Goal: Task Accomplishment & Management: Manage account settings

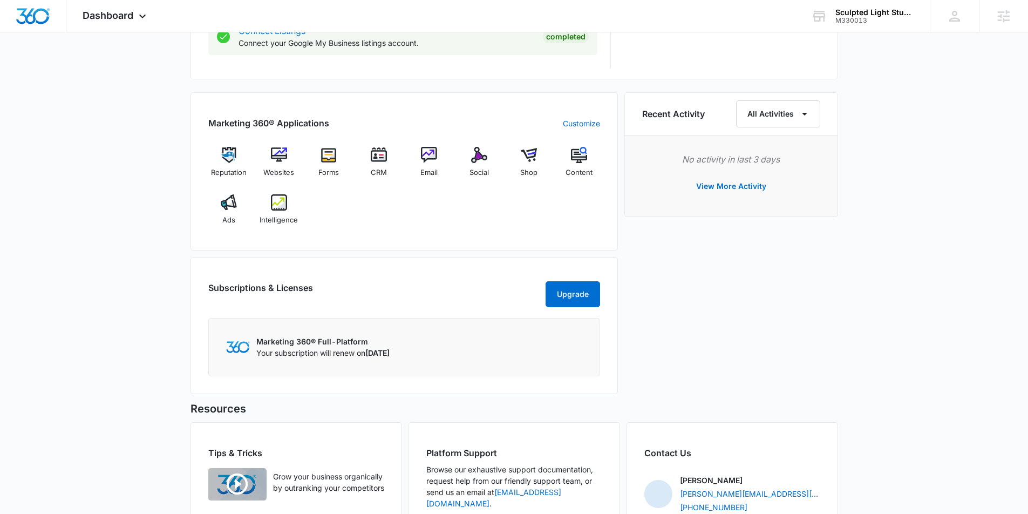
scroll to position [613, 0]
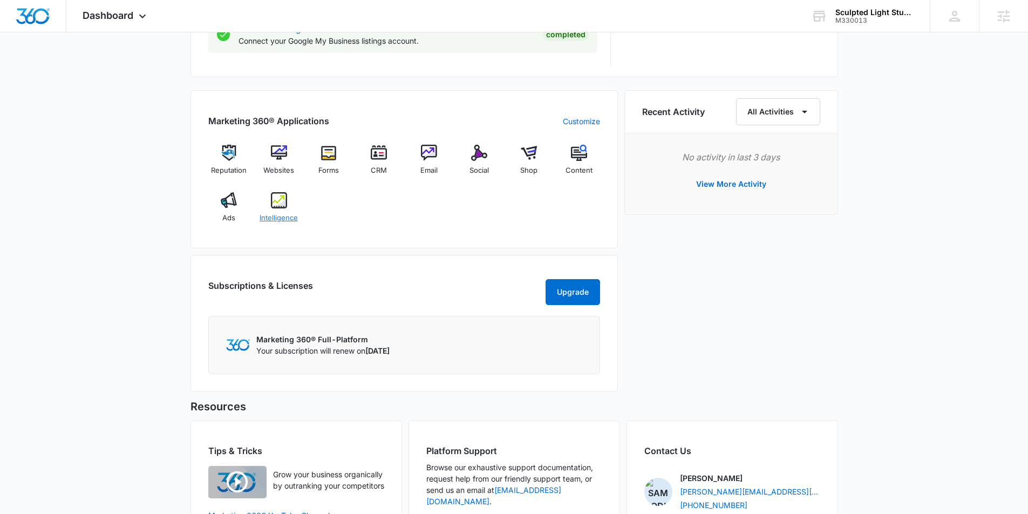
click at [283, 204] on img at bounding box center [279, 200] width 16 height 16
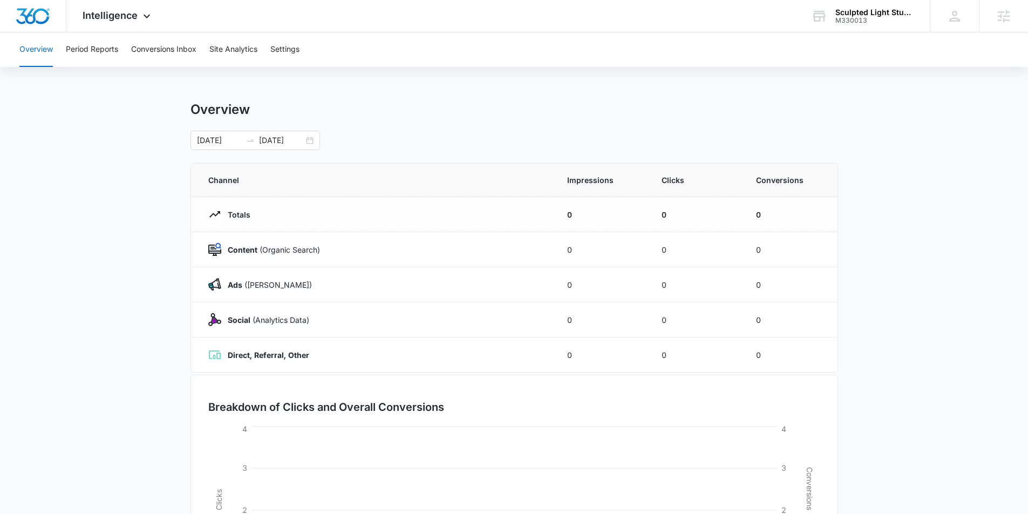
scroll to position [3, 0]
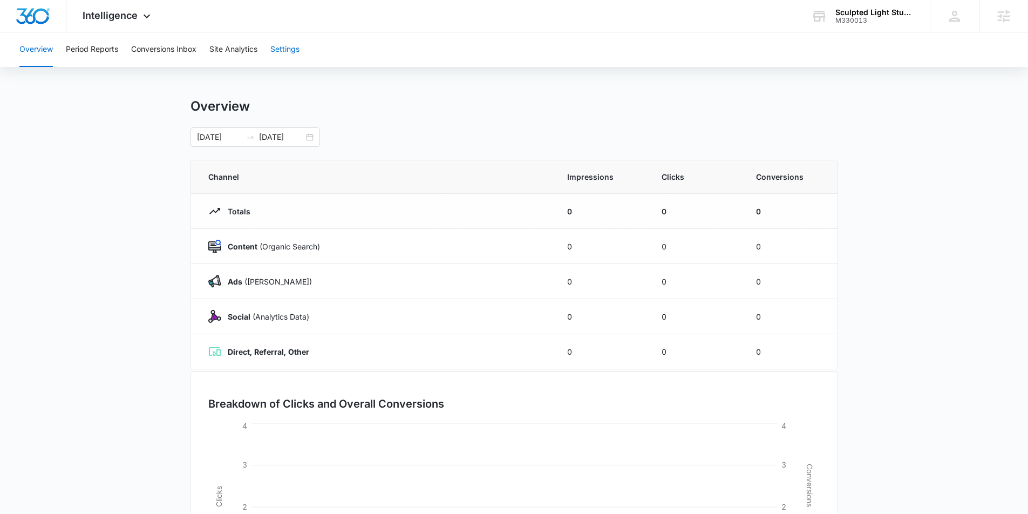
click at [295, 50] on button "Settings" at bounding box center [284, 49] width 29 height 35
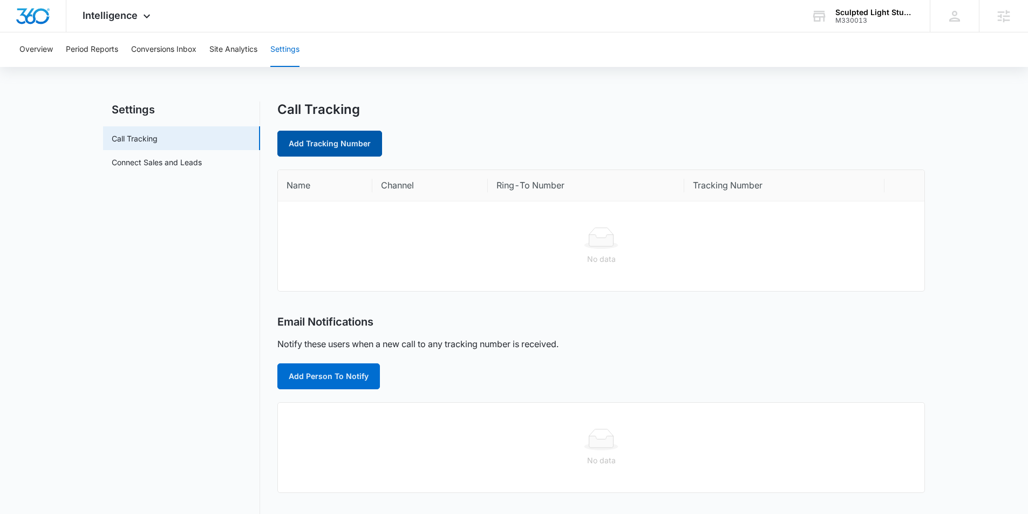
click at [341, 148] on link "Add Tracking Number" at bounding box center [329, 144] width 105 height 26
select select "by_area_code"
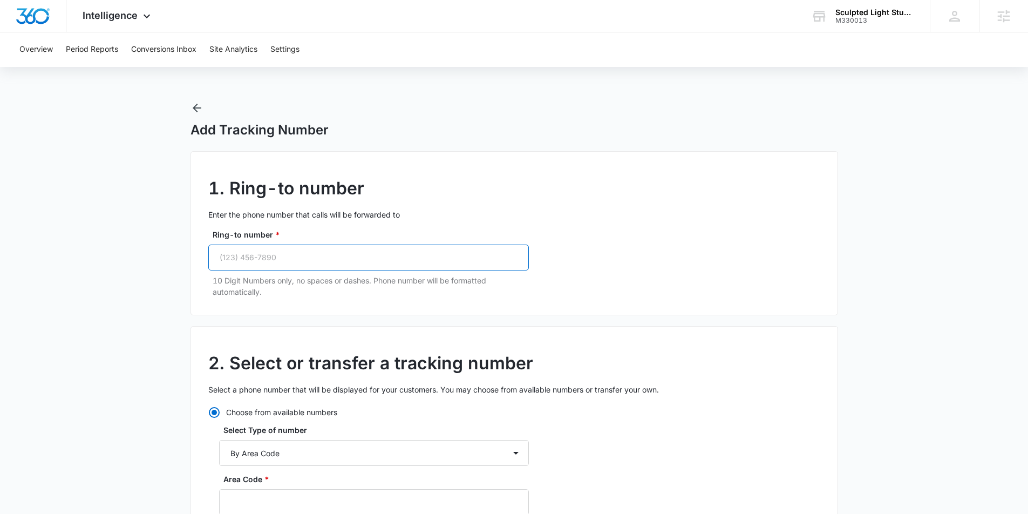
click at [285, 259] on input "Ring-to number *" at bounding box center [368, 257] width 320 height 26
paste input "(720) 538-8660"
type input "(720) 538-8660"
click at [312, 449] on select "By City & State By State Only By Zip Code By Area Code Toll Free Numbers" at bounding box center [374, 453] width 310 height 26
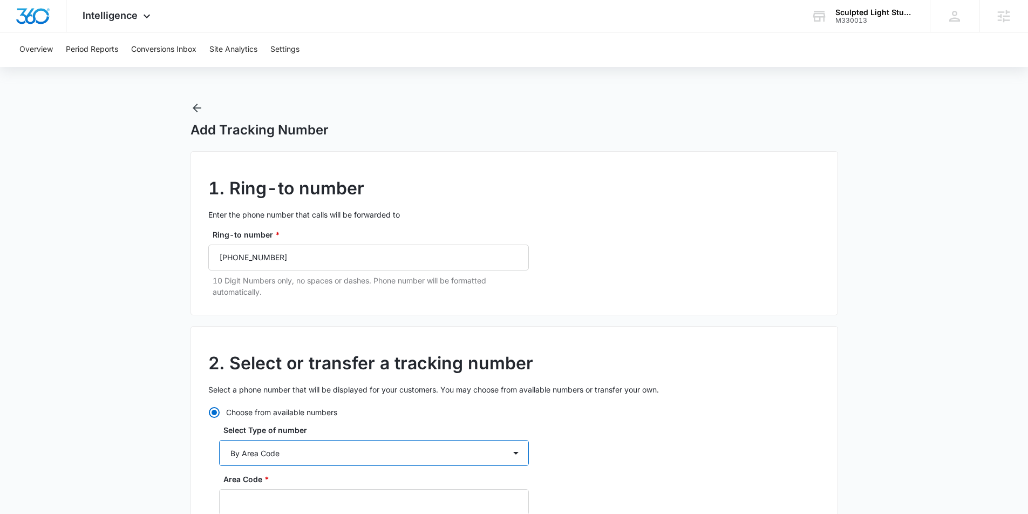
click at [219, 440] on select "By City & State By State Only By Zip Code By Area Code Toll Free Numbers" at bounding box center [374, 453] width 310 height 26
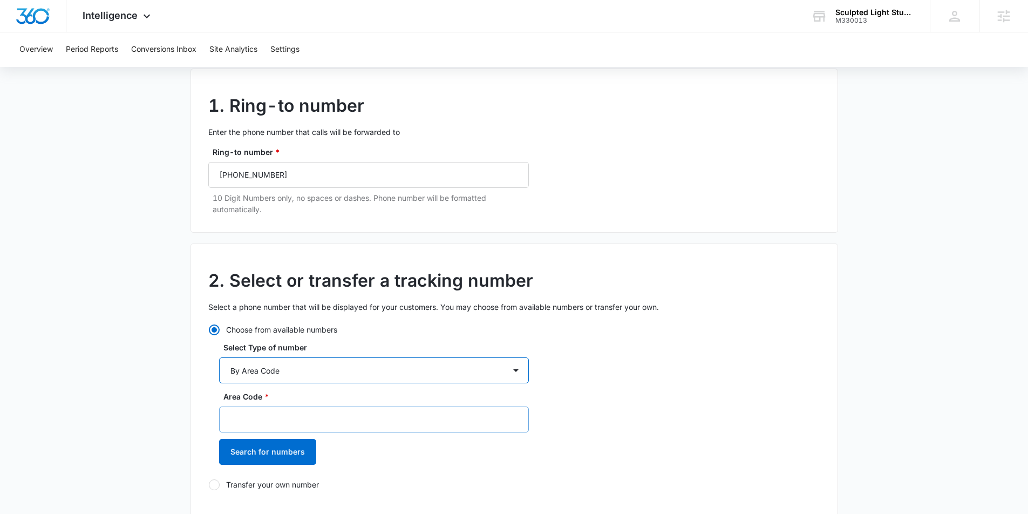
scroll to position [88, 0]
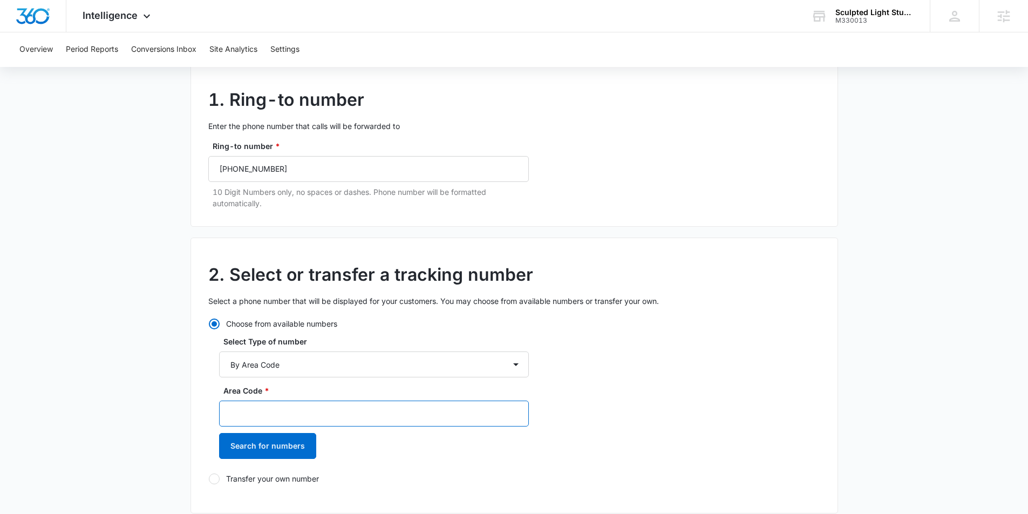
click at [296, 413] on input "Area Code *" at bounding box center [374, 413] width 310 height 26
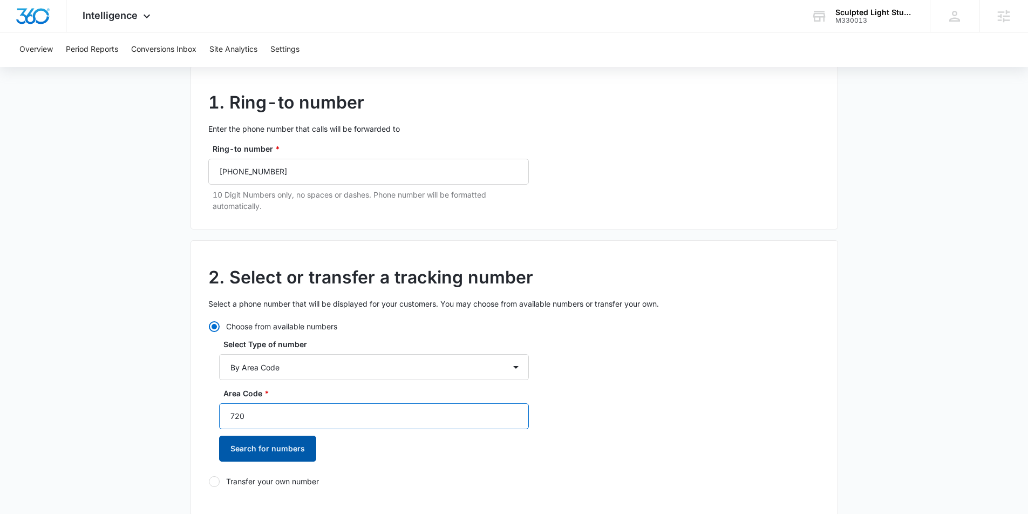
type input "720"
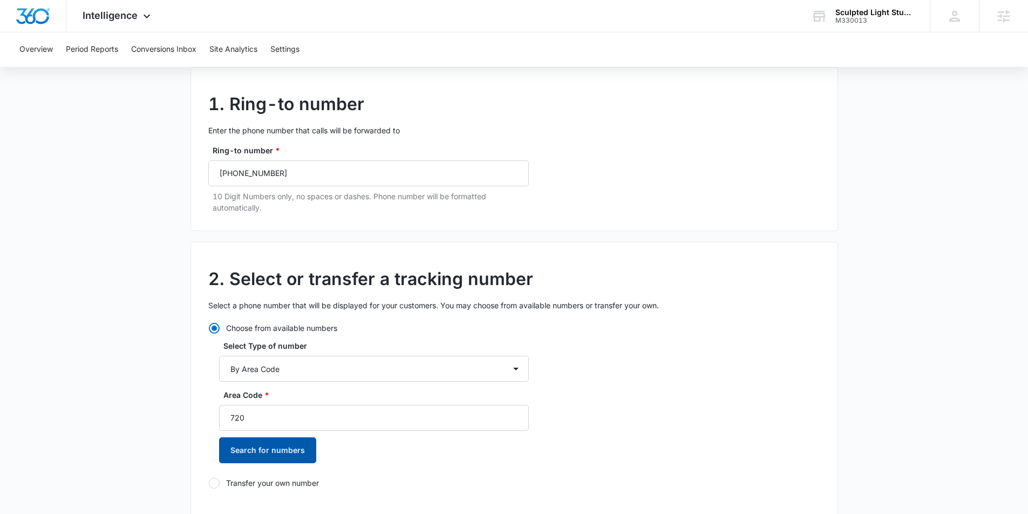
click at [291, 451] on button "Search for numbers" at bounding box center [267, 450] width 97 height 26
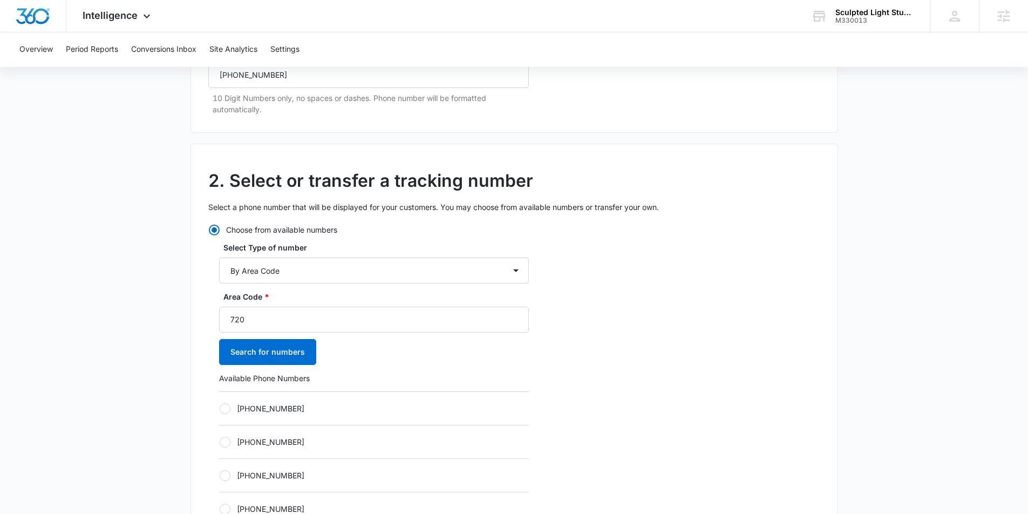
click at [225, 413] on div at bounding box center [225, 408] width 11 height 11
click at [220, 408] on input "+17203033939" at bounding box center [219, 408] width 1 height 1
radio input "true"
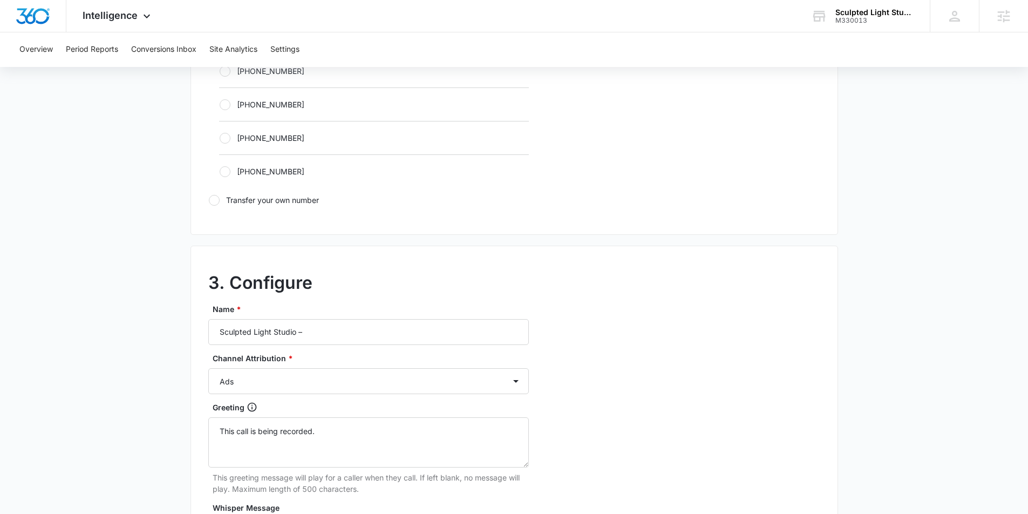
scroll to position [738, 0]
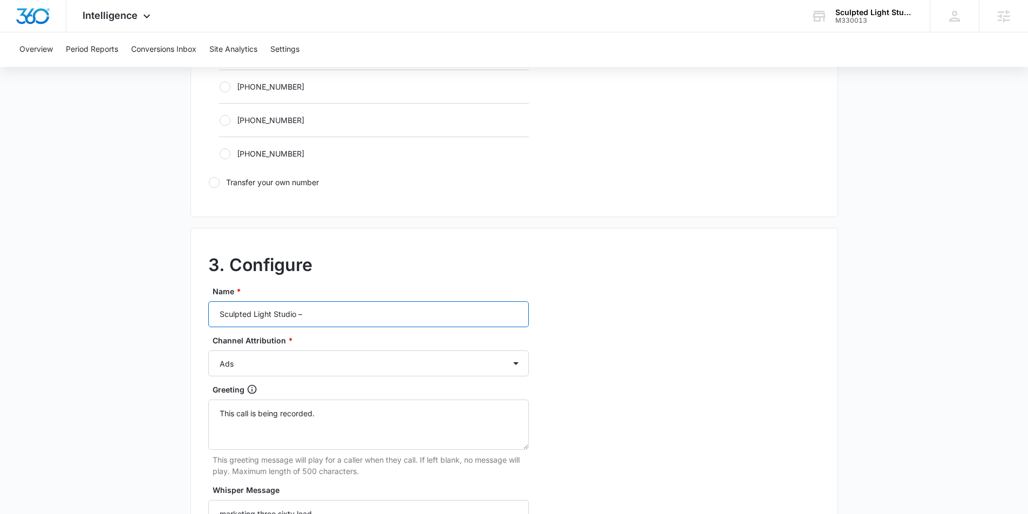
click at [324, 323] on input "Sculpted Light Studio –" at bounding box center [368, 314] width 320 height 26
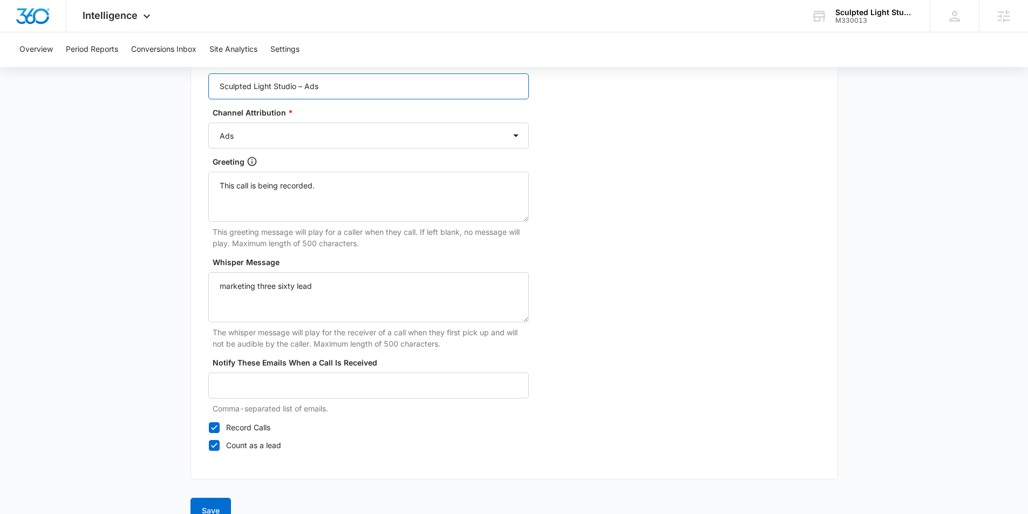
scroll to position [988, 0]
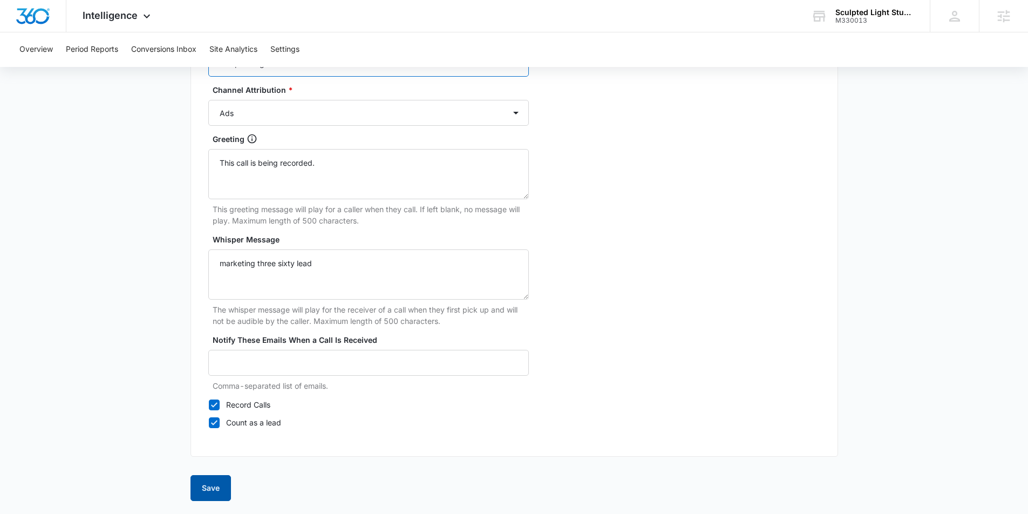
type input "Sculpted Light Studio – Ads"
click at [211, 489] on button "Save" at bounding box center [210, 488] width 40 height 26
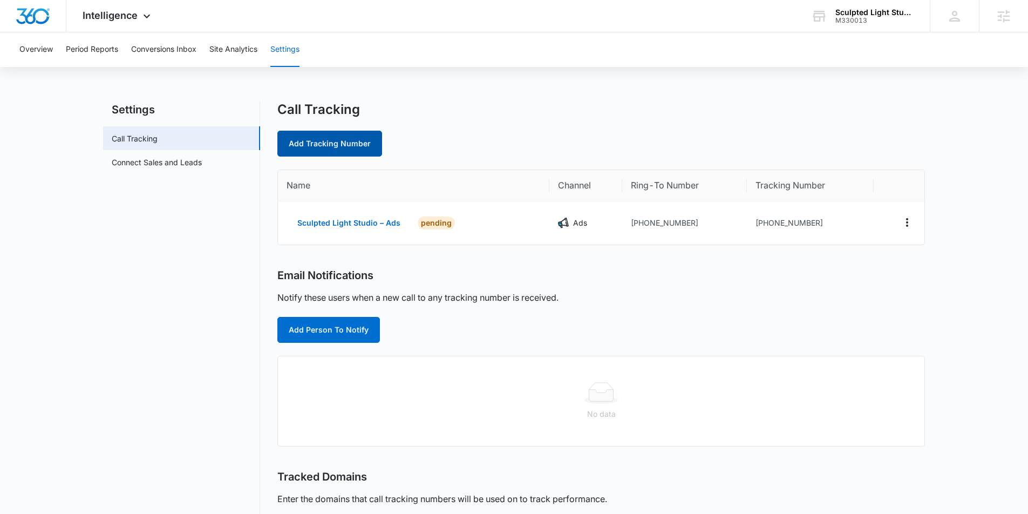
click at [343, 146] on link "Add Tracking Number" at bounding box center [329, 144] width 105 height 26
select select "by_area_code"
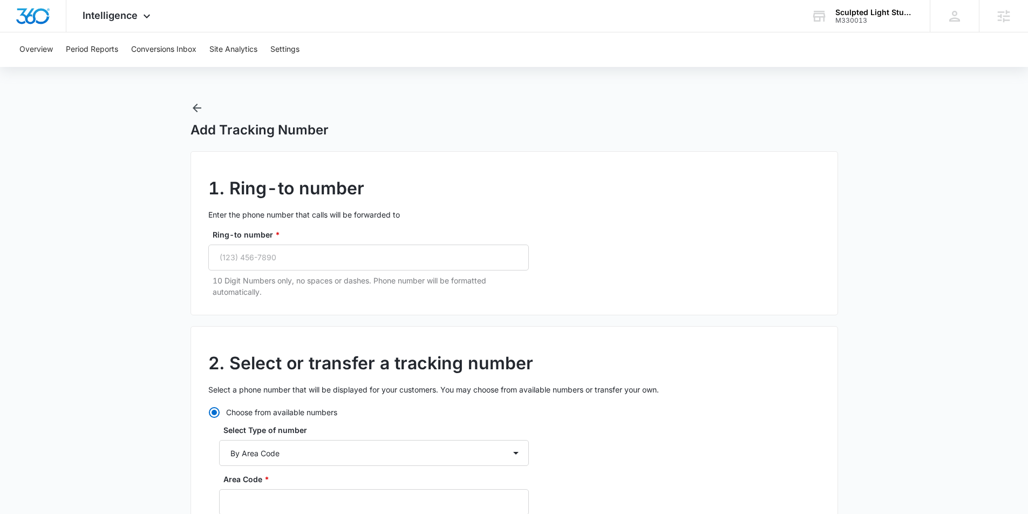
click at [297, 275] on p "10 Digit Numbers only, no spaces or dashes. Phone number will be formatted auto…" at bounding box center [371, 286] width 316 height 23
click at [302, 265] on input "Ring-to number *" at bounding box center [368, 257] width 320 height 26
paste input "(720) 538-8660"
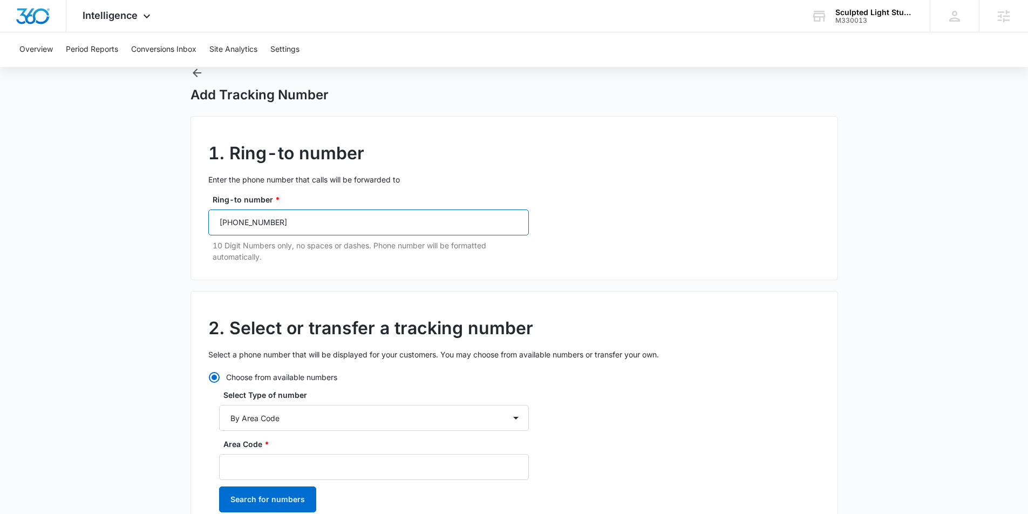
scroll to position [37, 0]
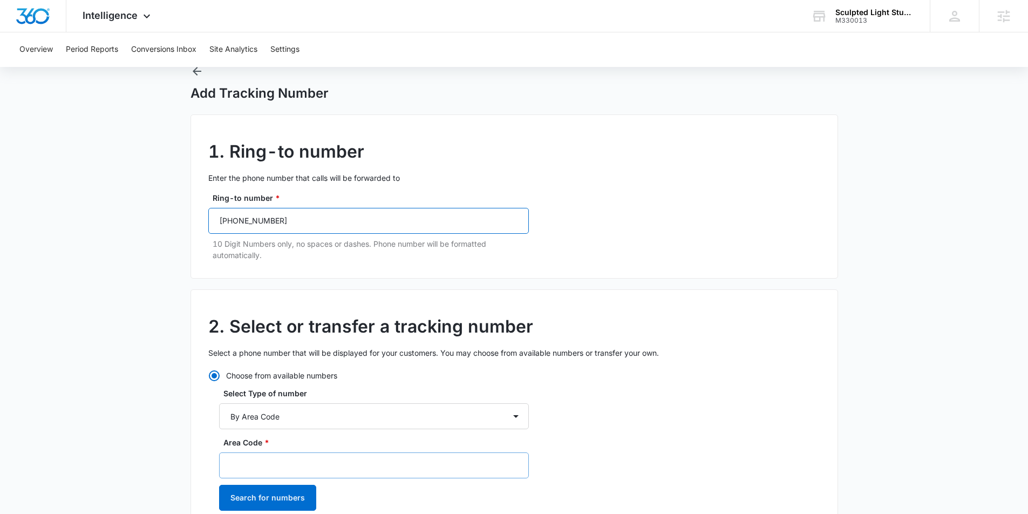
type input "(720) 538-8660"
click at [277, 458] on input "Area Code *" at bounding box center [374, 465] width 310 height 26
type input "720"
click at [286, 502] on button "Search for numbers" at bounding box center [267, 497] width 97 height 26
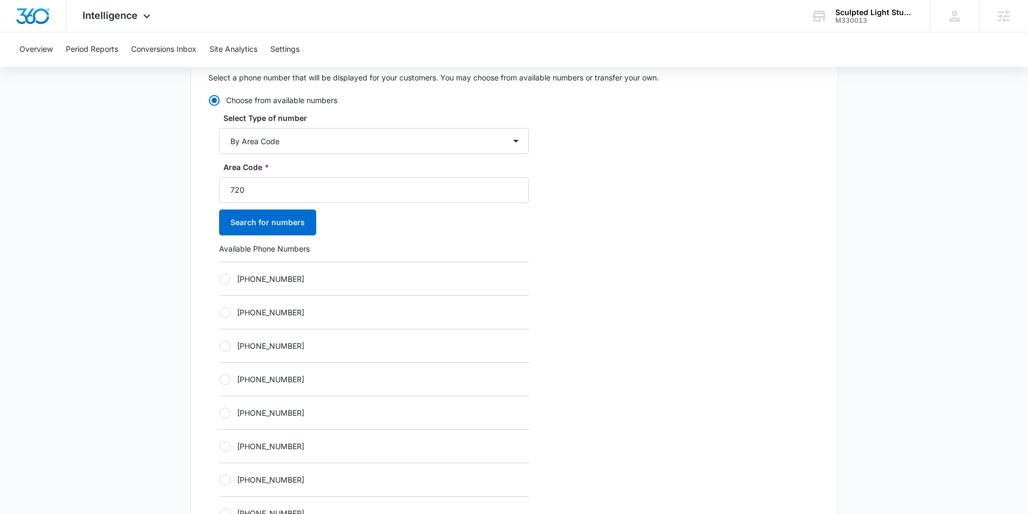
scroll to position [318, 0]
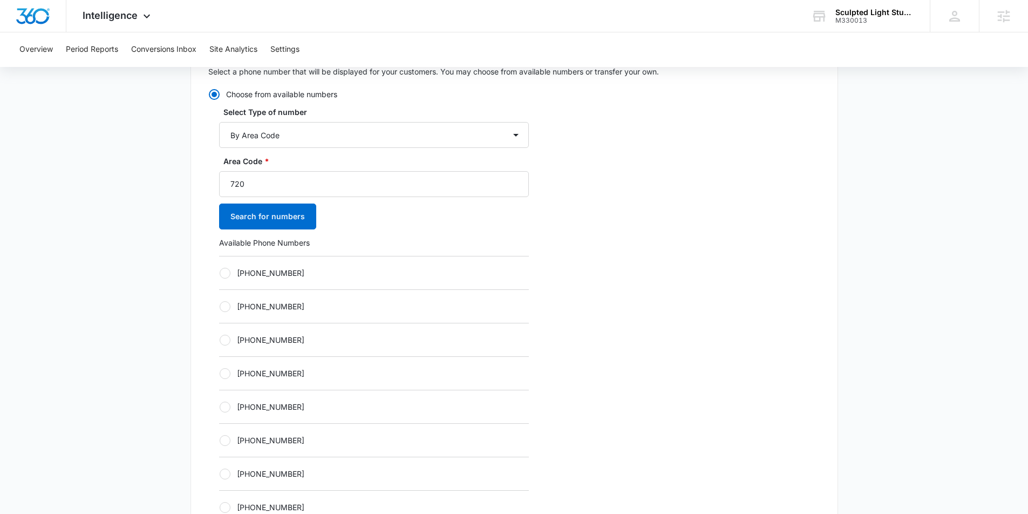
click at [236, 269] on label "+17203033967" at bounding box center [374, 272] width 310 height 11
click at [220, 272] on input "+17203033967" at bounding box center [219, 272] width 1 height 1
radio input "true"
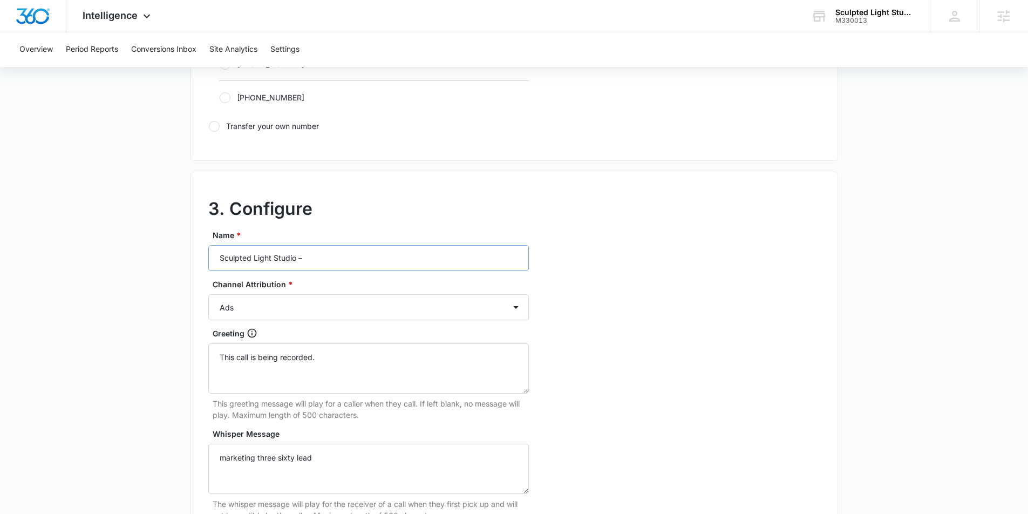
scroll to position [796, 0]
click at [351, 253] on input "Sculpted Light Studio –" at bounding box center [368, 256] width 320 height 26
type input "Sculpted Light Studio – Content"
click at [304, 318] on select "Ads Local Service Ads Content Social Other" at bounding box center [368, 305] width 320 height 26
select select "CONTENT"
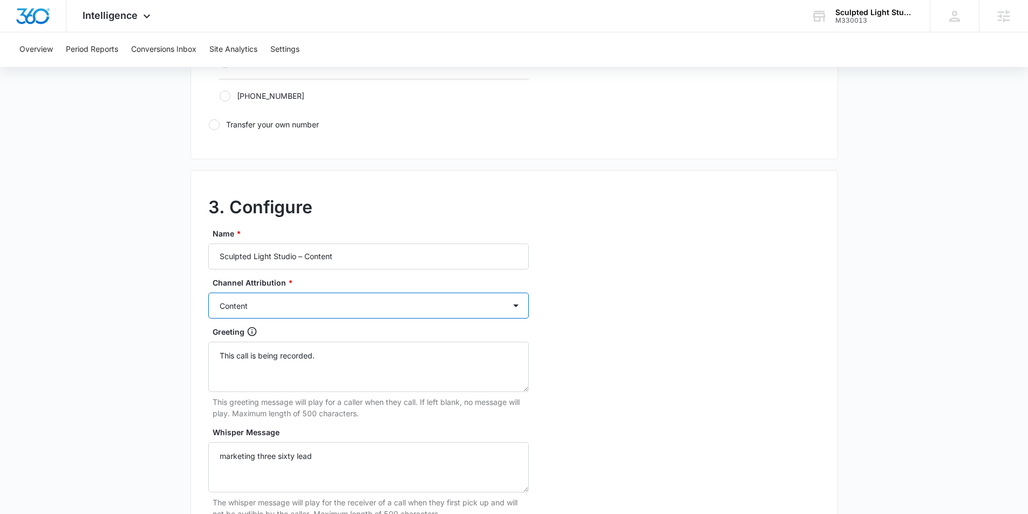
click at [208, 292] on select "Ads Local Service Ads Content Social Other" at bounding box center [368, 305] width 320 height 26
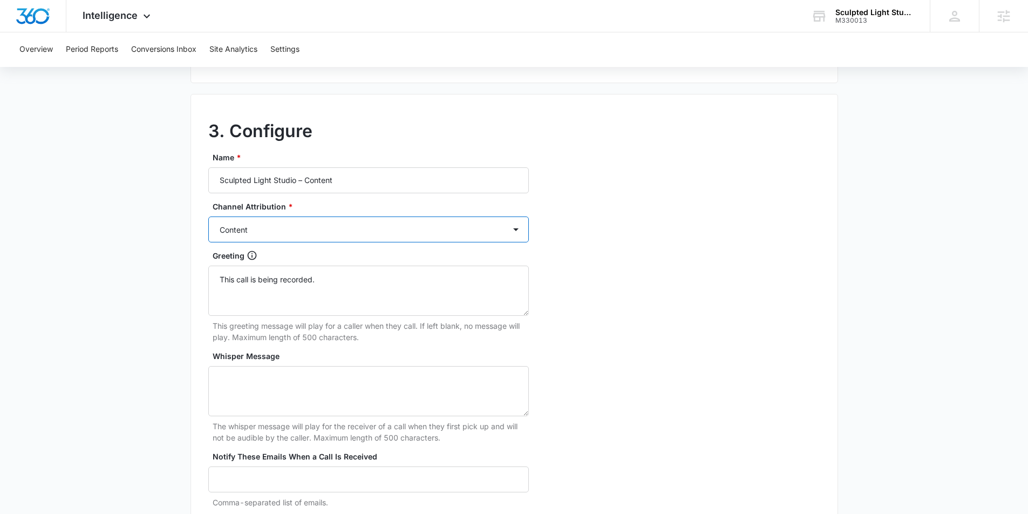
scroll to position [988, 0]
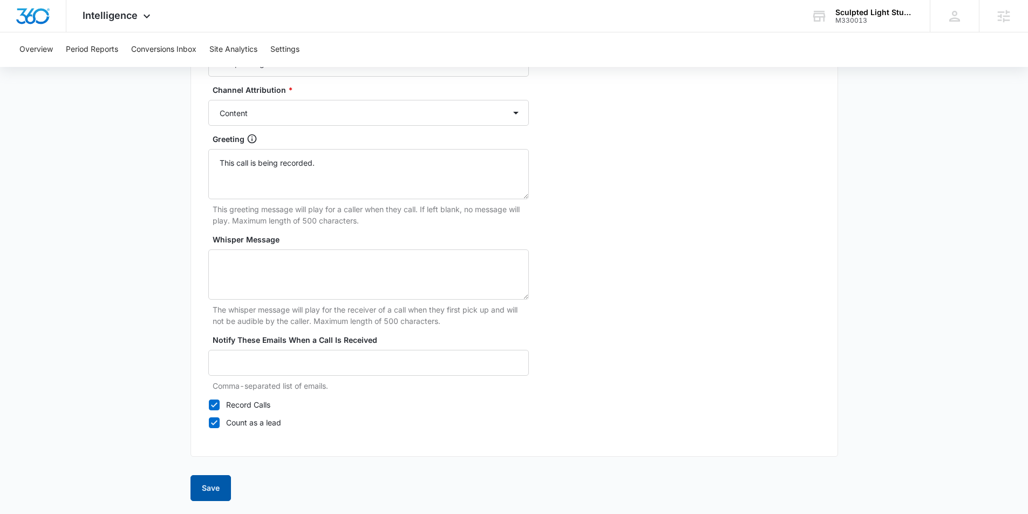
click at [213, 485] on button "Save" at bounding box center [210, 488] width 40 height 26
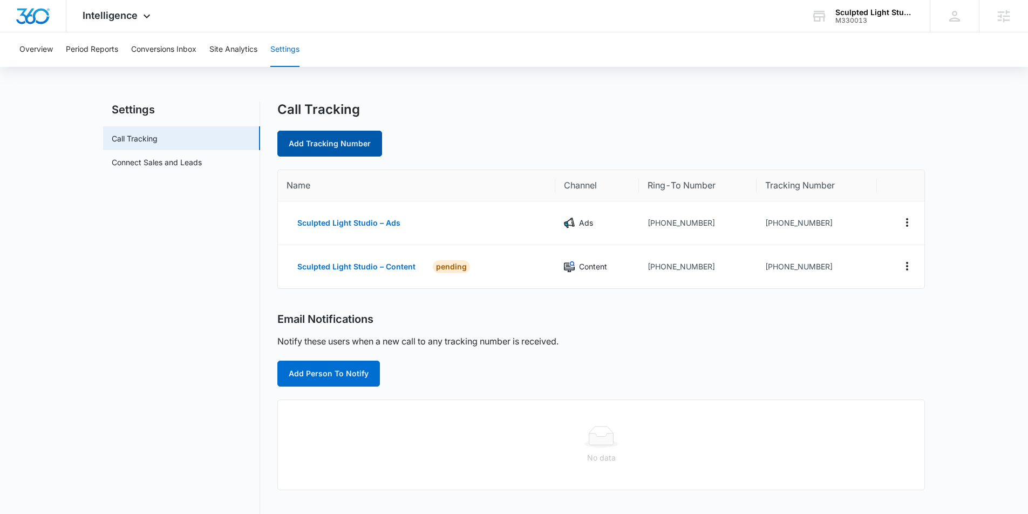
click at [359, 148] on link "Add Tracking Number" at bounding box center [329, 144] width 105 height 26
select select "by_area_code"
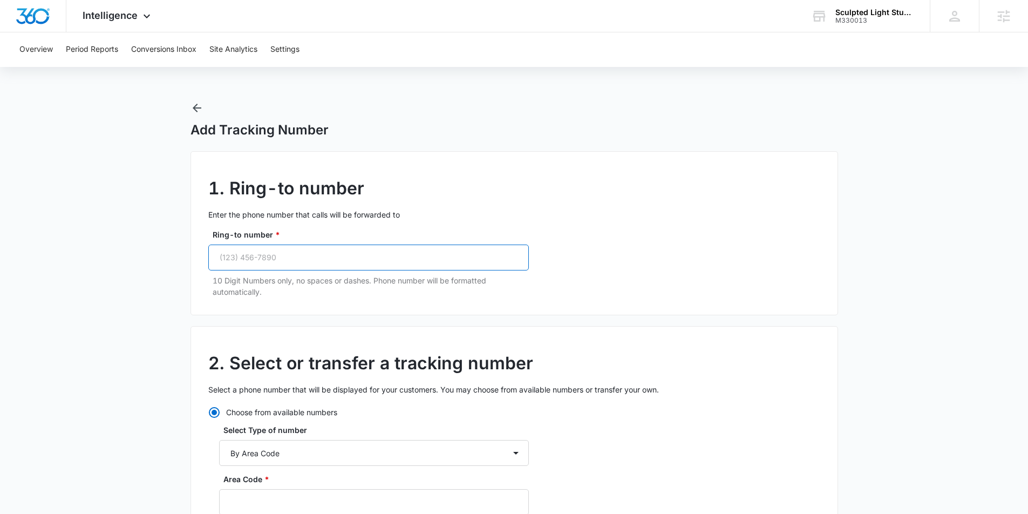
click at [331, 249] on input "Ring-to number *" at bounding box center [368, 257] width 320 height 26
paste input "(720) 538-8660"
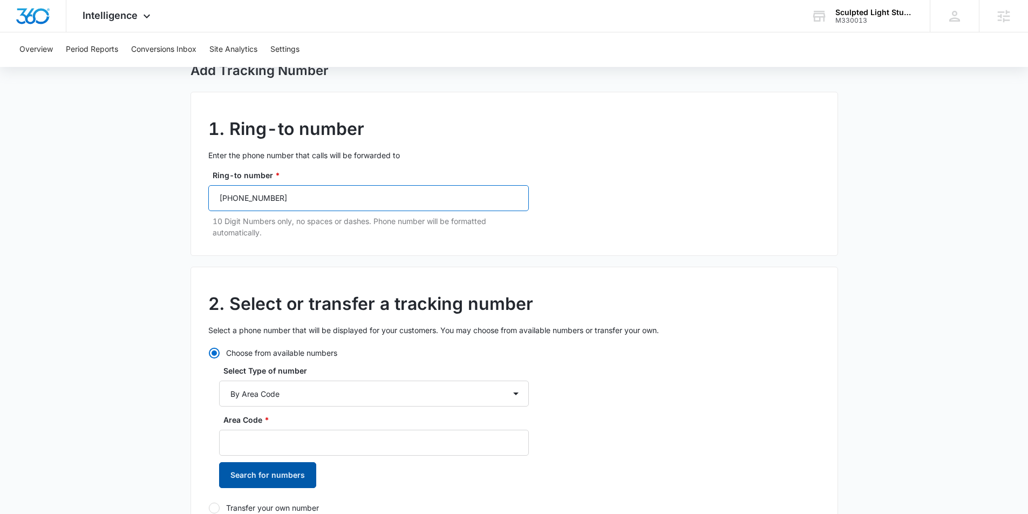
scroll to position [64, 0]
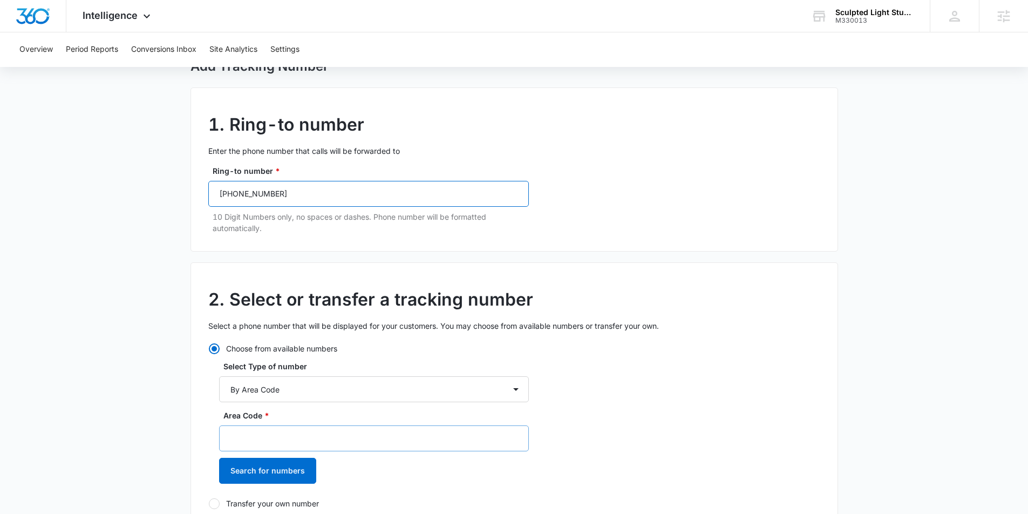
type input "(720) 538-8660"
click at [259, 441] on input "Area Code *" at bounding box center [374, 438] width 310 height 26
type input "720"
click at [263, 471] on button "Search for numbers" at bounding box center [267, 470] width 97 height 26
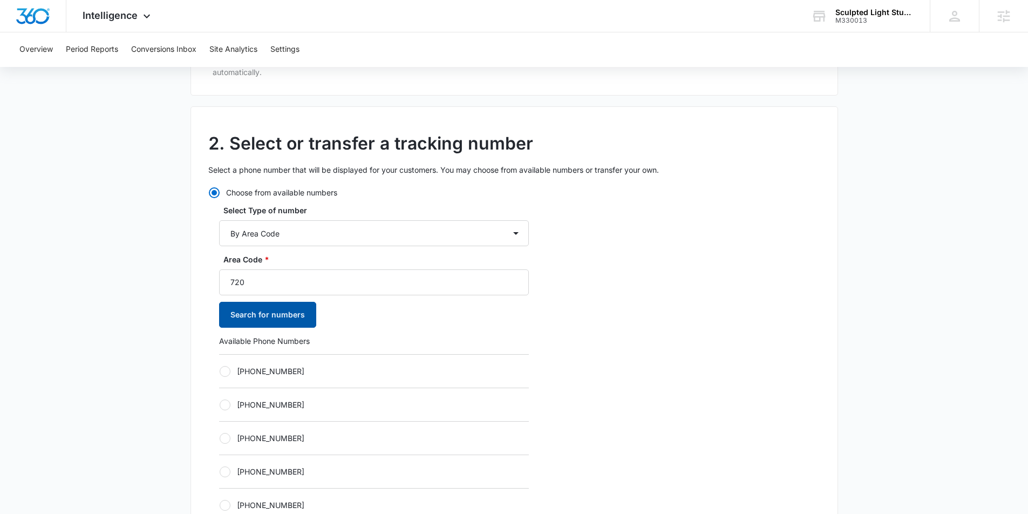
scroll to position [284, 0]
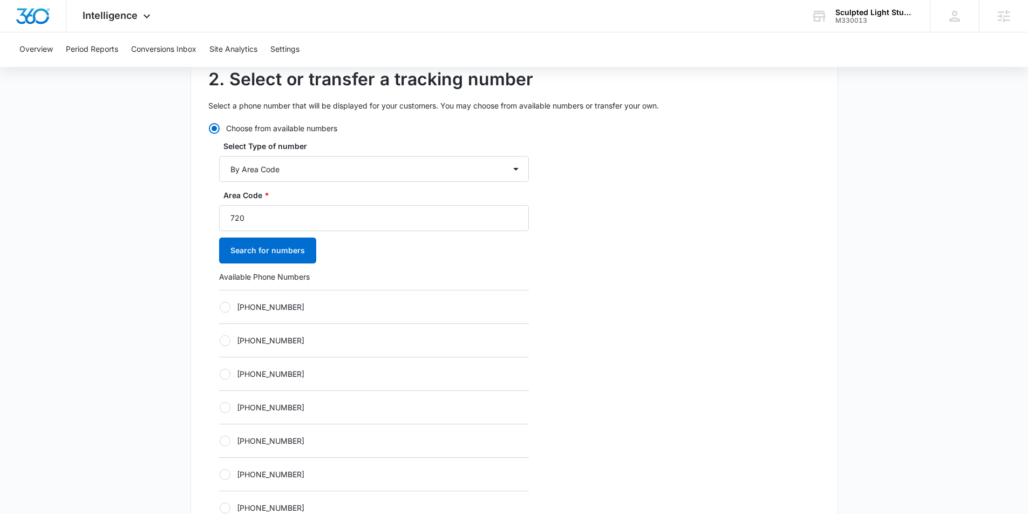
click at [223, 316] on div "+17203074820" at bounding box center [374, 306] width 310 height 33
click at [224, 311] on div at bounding box center [225, 307] width 11 height 11
click at [220, 307] on input "+17203074820" at bounding box center [219, 306] width 1 height 1
radio input "true"
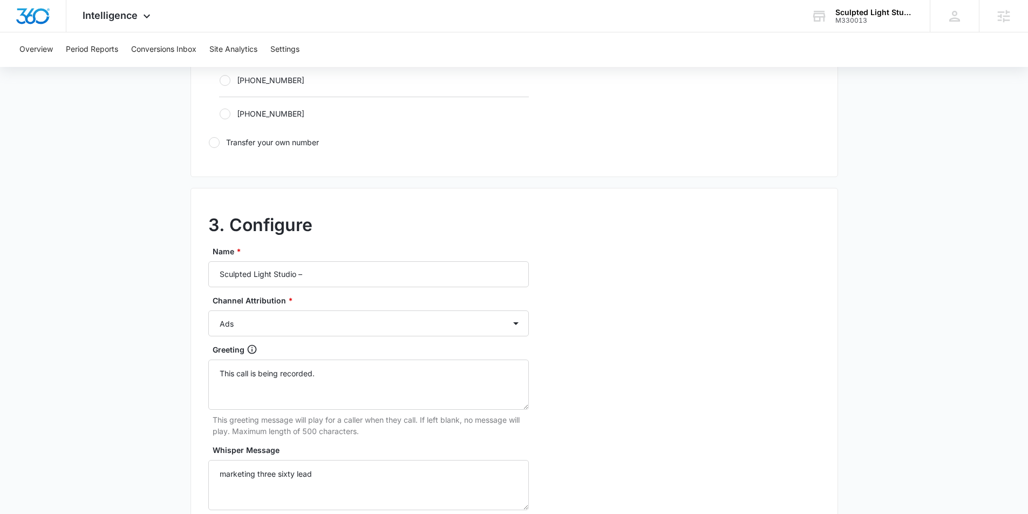
scroll to position [782, 0]
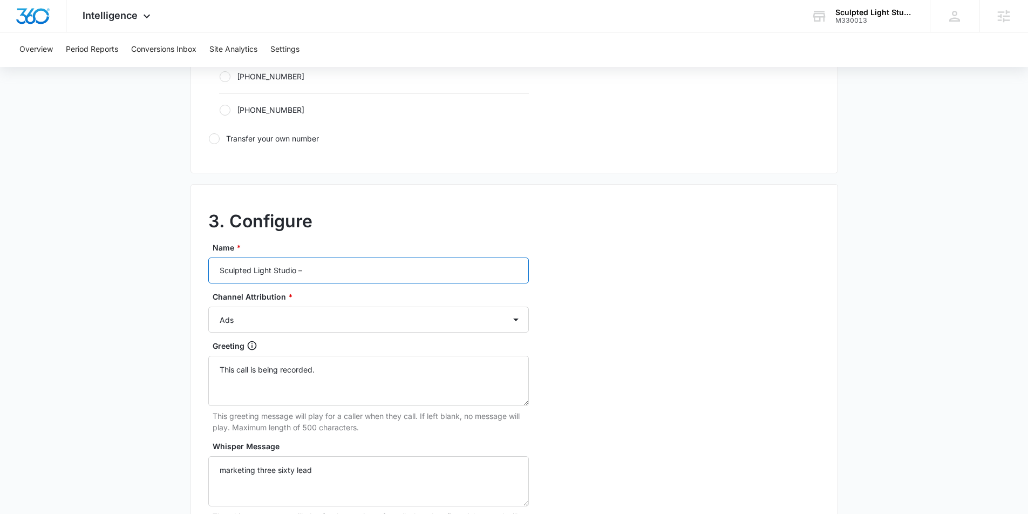
click at [362, 269] on input "Sculpted Light Studio –" at bounding box center [368, 270] width 320 height 26
type input "Sculpted Light Studio – Social"
click at [421, 335] on div "Name * Sculpted Light Studio – Social Channel Attribution * Ads Local Service A…" at bounding box center [368, 438] width 320 height 393
click at [419, 327] on select "Ads Local Service Ads Content Social Other" at bounding box center [368, 319] width 320 height 26
select select "SOCIAL"
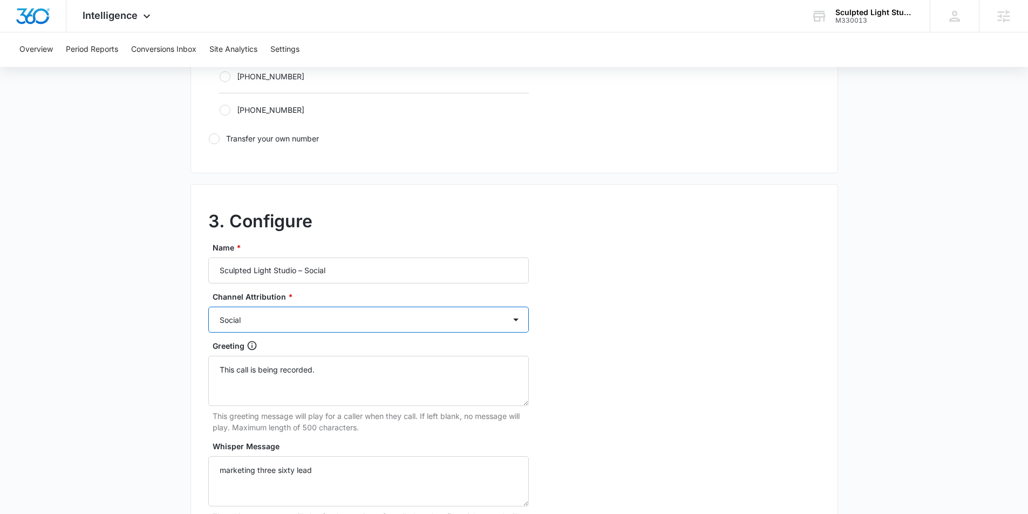
click at [208, 306] on select "Ads Local Service Ads Content Social Other" at bounding box center [368, 319] width 320 height 26
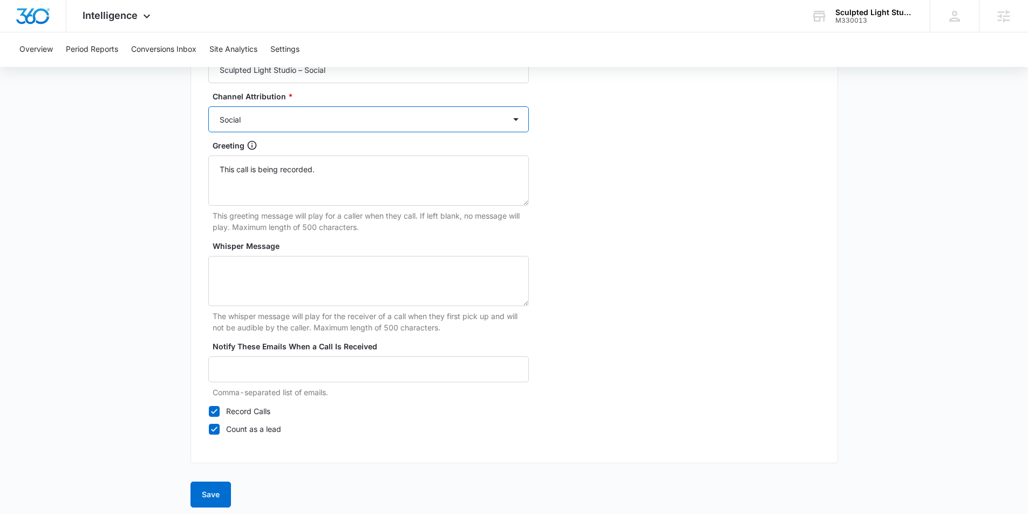
scroll to position [988, 0]
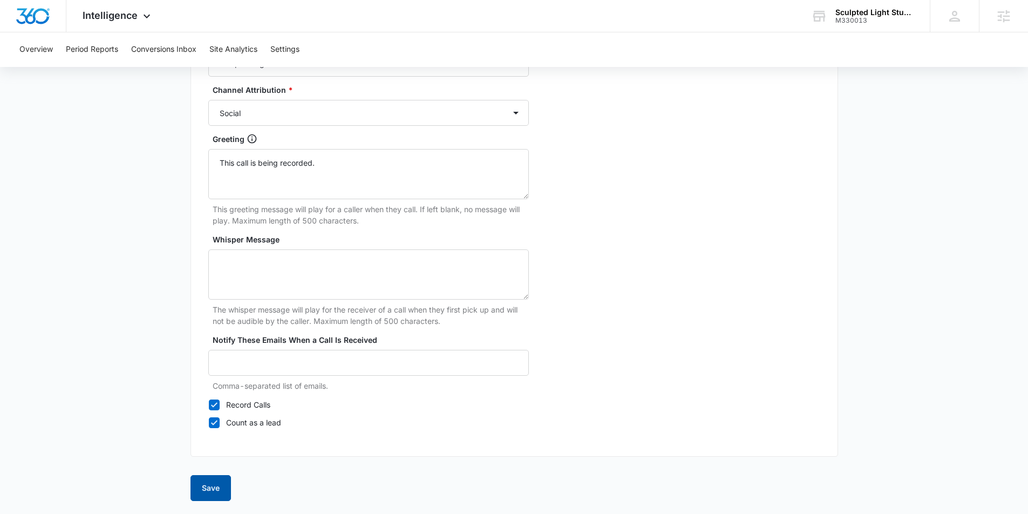
click at [215, 484] on button "Save" at bounding box center [210, 488] width 40 height 26
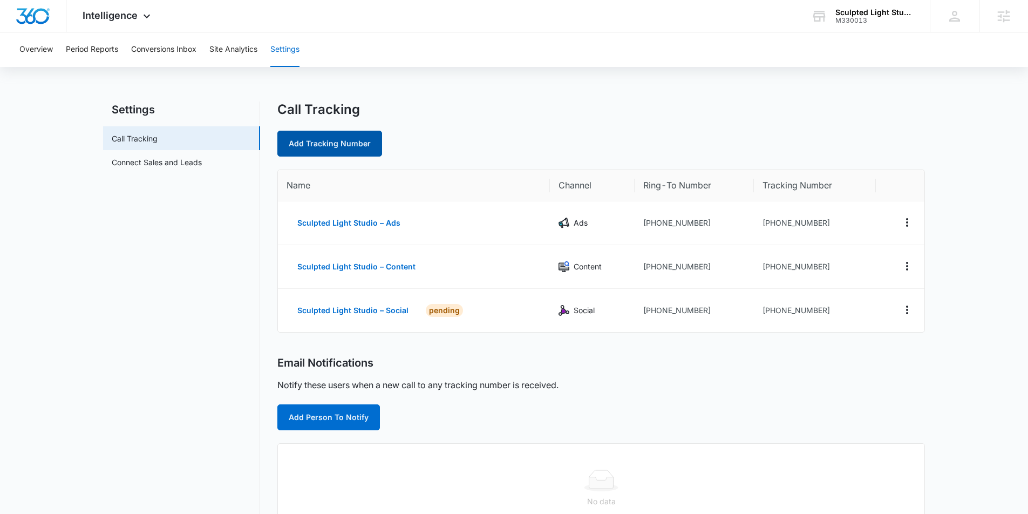
click at [314, 144] on link "Add Tracking Number" at bounding box center [329, 144] width 105 height 26
select select "by_area_code"
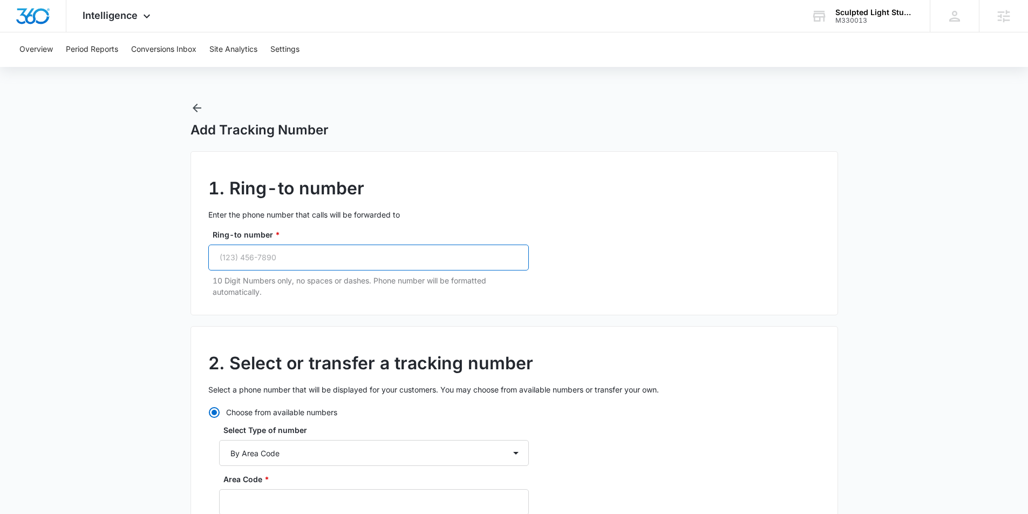
click at [291, 262] on input "Ring-to number *" at bounding box center [368, 257] width 320 height 26
paste input "(720) 538-8660"
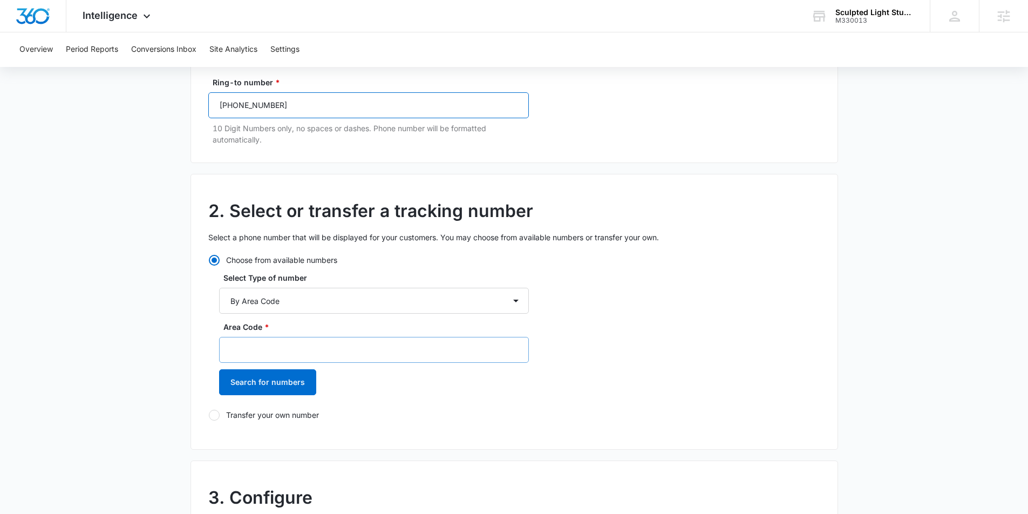
scroll to position [155, 0]
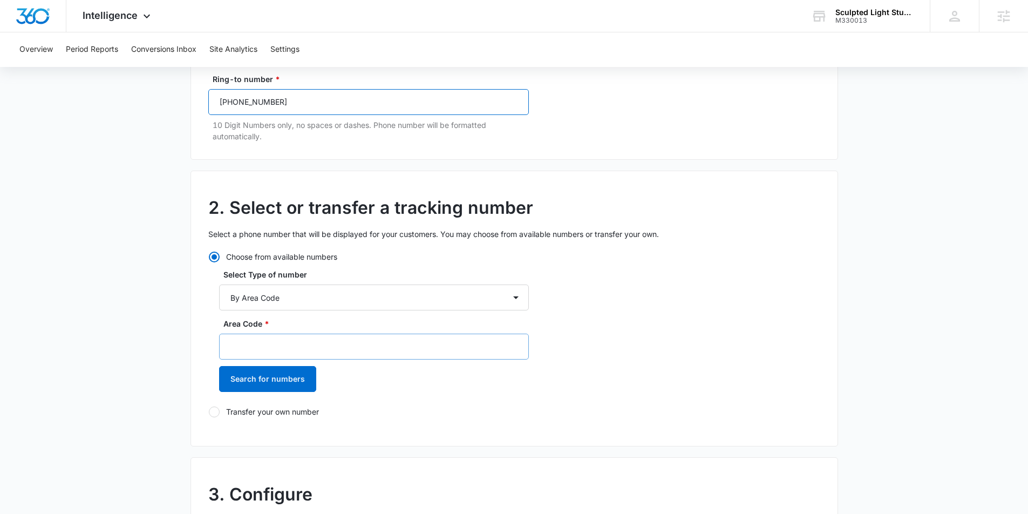
type input "(720) 538-8660"
click at [257, 346] on input "Area Code *" at bounding box center [374, 346] width 310 height 26
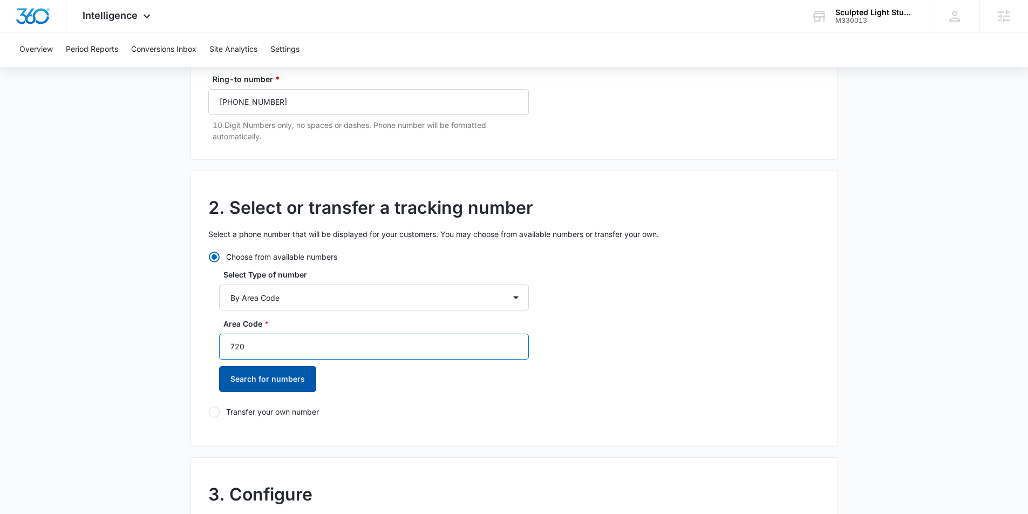
type input "720"
click at [261, 377] on button "Search for numbers" at bounding box center [267, 379] width 97 height 26
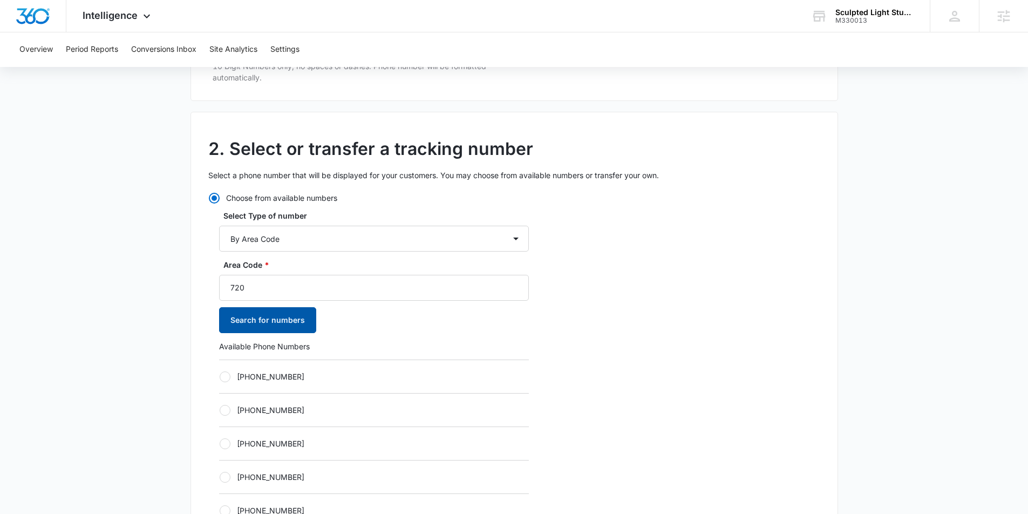
scroll to position [222, 0]
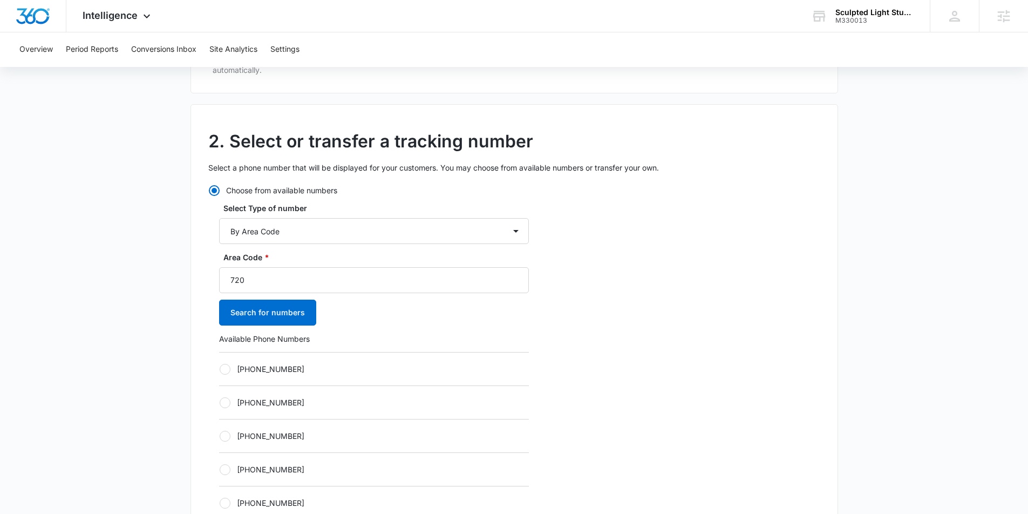
click at [214, 363] on div "Choose from available numbers Select Type of number By City & State By State On…" at bounding box center [368, 443] width 320 height 519
click at [219, 368] on label "+17203074901" at bounding box center [374, 368] width 310 height 11
click at [219, 368] on input "+17203074901" at bounding box center [219, 368] width 1 height 1
radio input "true"
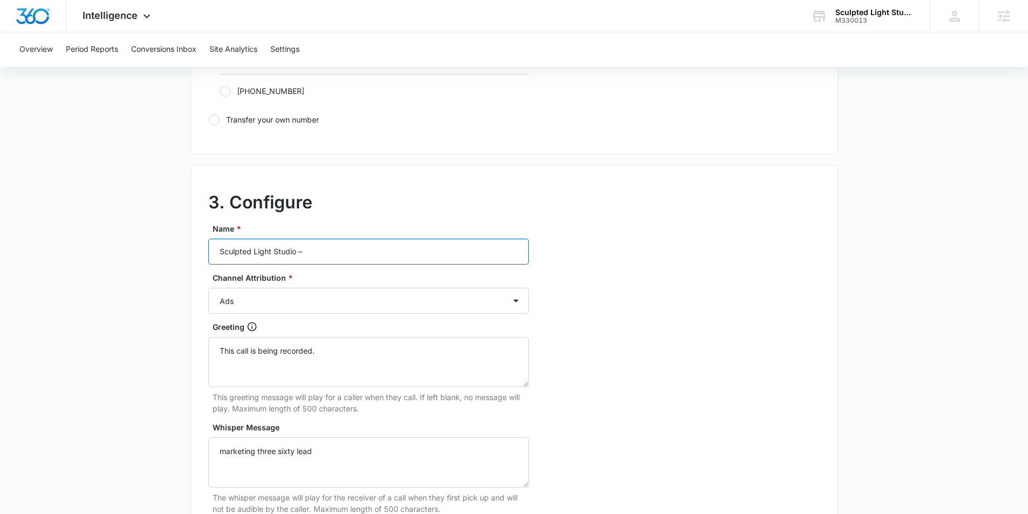
click at [333, 248] on input "Sculpted Light Studio –" at bounding box center [368, 251] width 320 height 26
type input "Sculpted Light Studio – Other"
click at [296, 302] on select "Ads Local Service Ads Content Social Other" at bounding box center [368, 299] width 320 height 26
select select "OTHER"
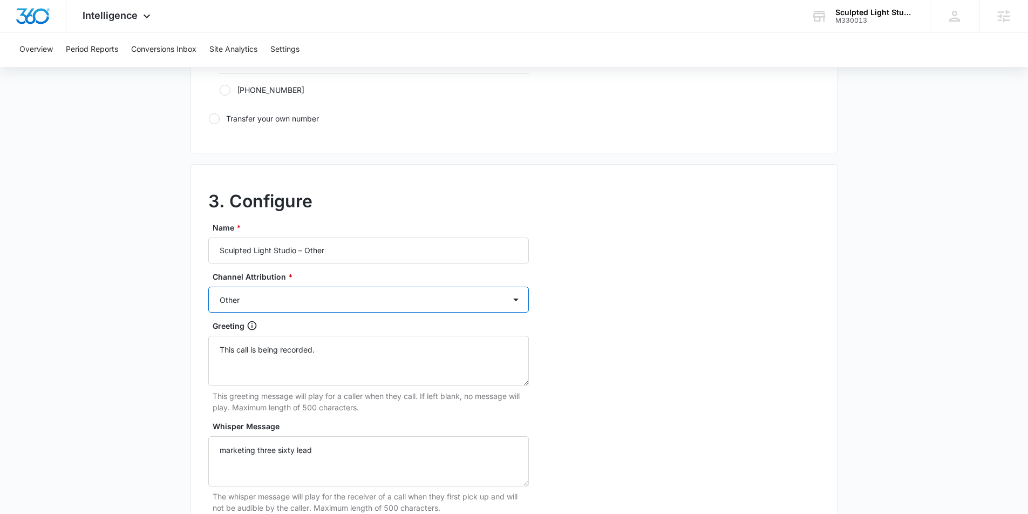
click at [208, 286] on select "Ads Local Service Ads Content Social Other" at bounding box center [368, 299] width 320 height 26
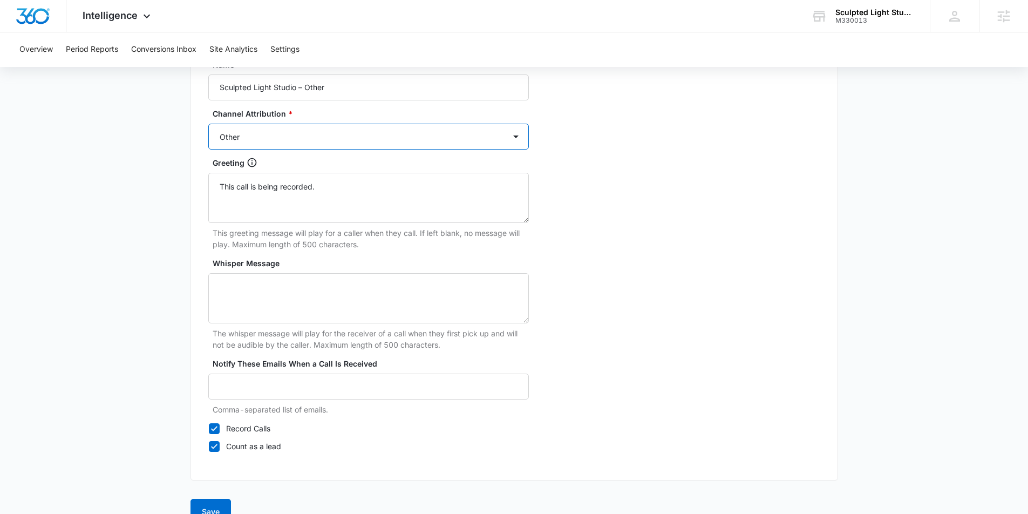
scroll to position [988, 0]
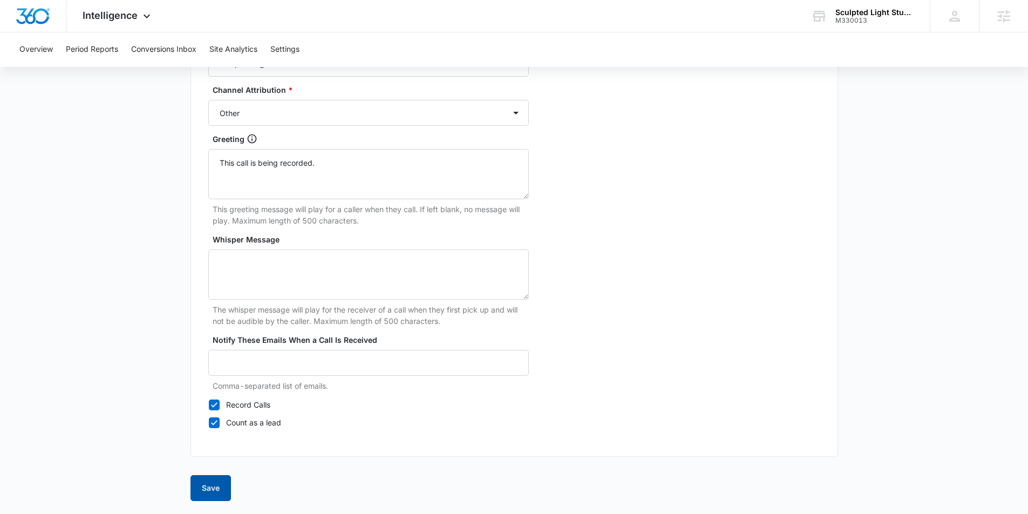
click at [217, 495] on button "Save" at bounding box center [210, 488] width 40 height 26
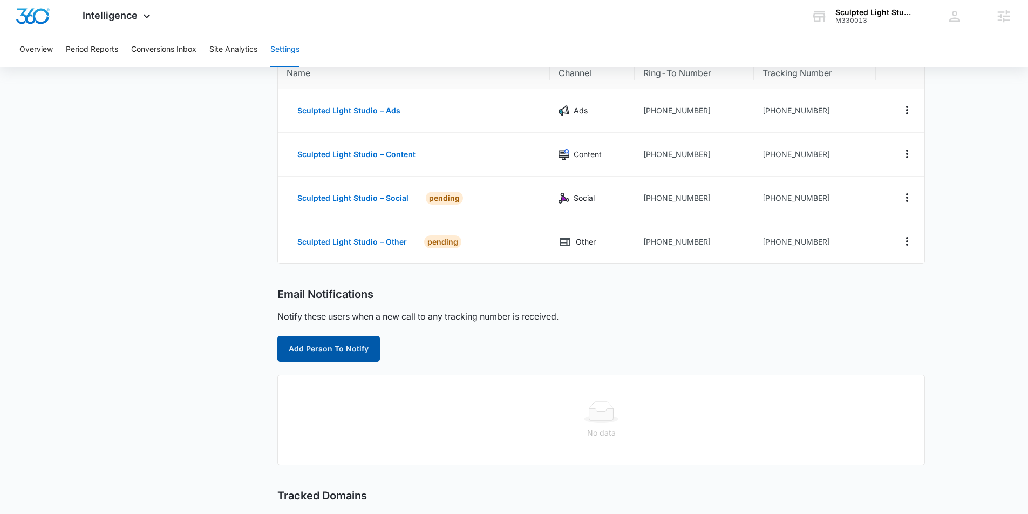
scroll to position [113, 0]
click at [306, 342] on button "Add Person To Notify" at bounding box center [328, 347] width 102 height 26
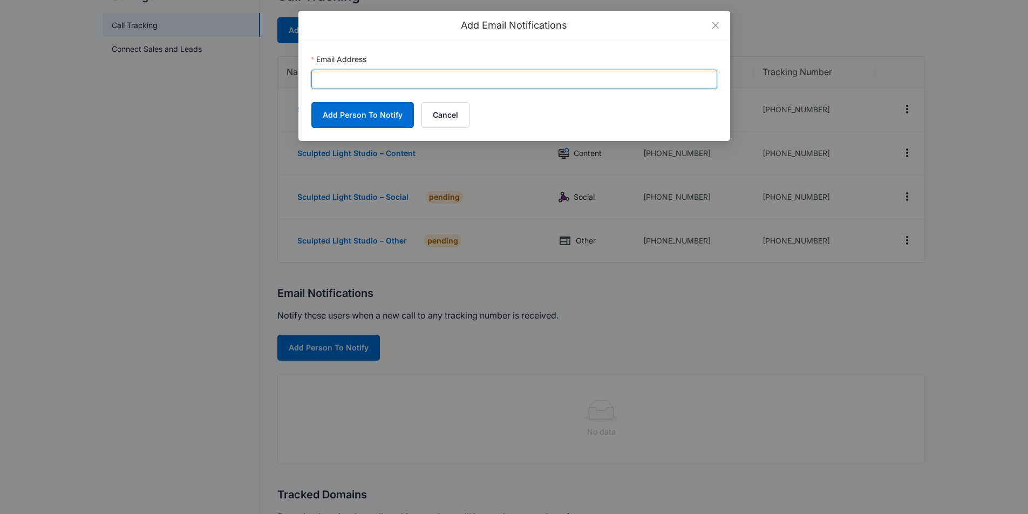
click at [390, 72] on input "Email Address" at bounding box center [514, 79] width 406 height 19
paste input "sam.coduto@madwire.com"
type input "sam.coduto@madwire.com"
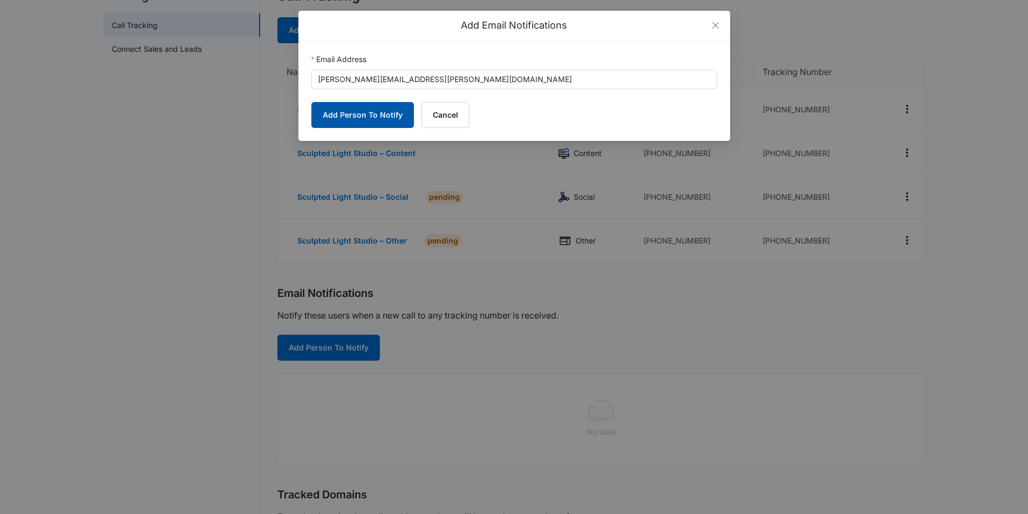
click at [350, 117] on button "Add Person To Notify" at bounding box center [362, 115] width 102 height 26
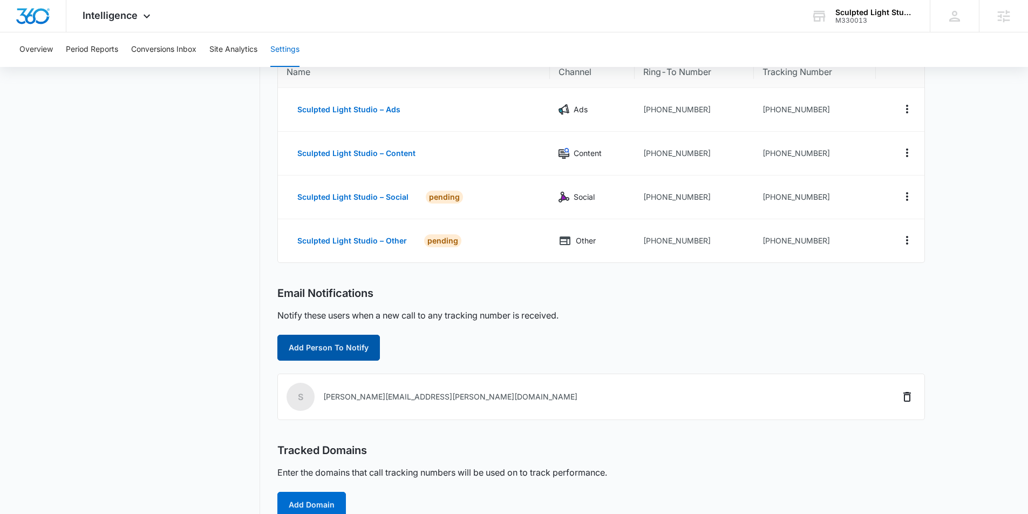
click at [333, 348] on button "Add Person To Notify" at bounding box center [328, 347] width 102 height 26
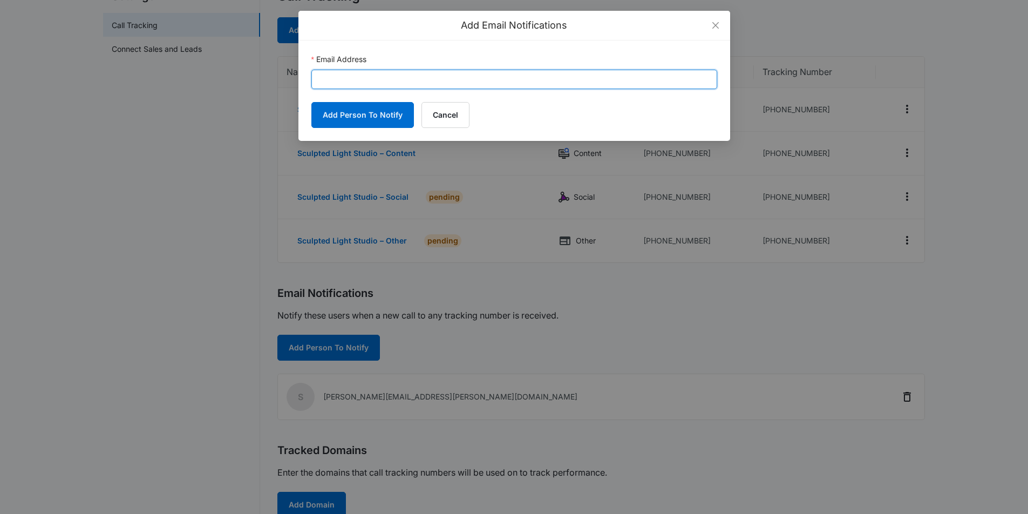
click at [345, 80] on input "Email Address" at bounding box center [514, 79] width 406 height 19
paste input "laserworks@sculptedlightstudio.com"
type input "laserworks@sculptedlightstudio.com"
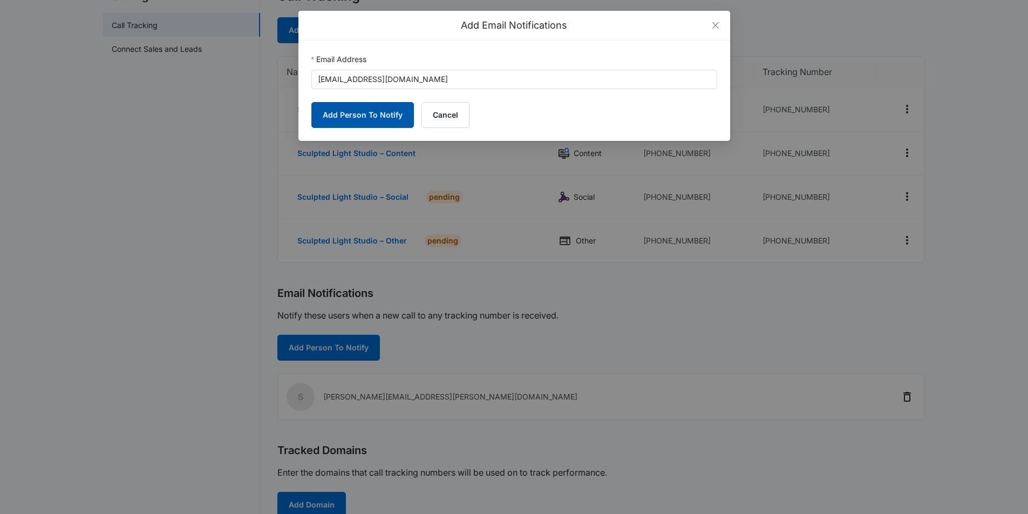
click at [343, 113] on button "Add Person To Notify" at bounding box center [362, 115] width 102 height 26
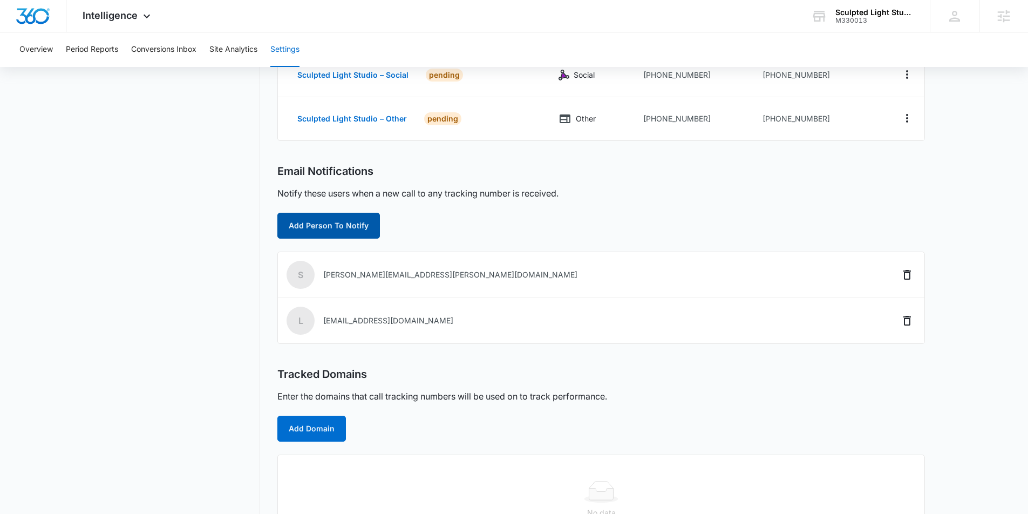
scroll to position [279, 0]
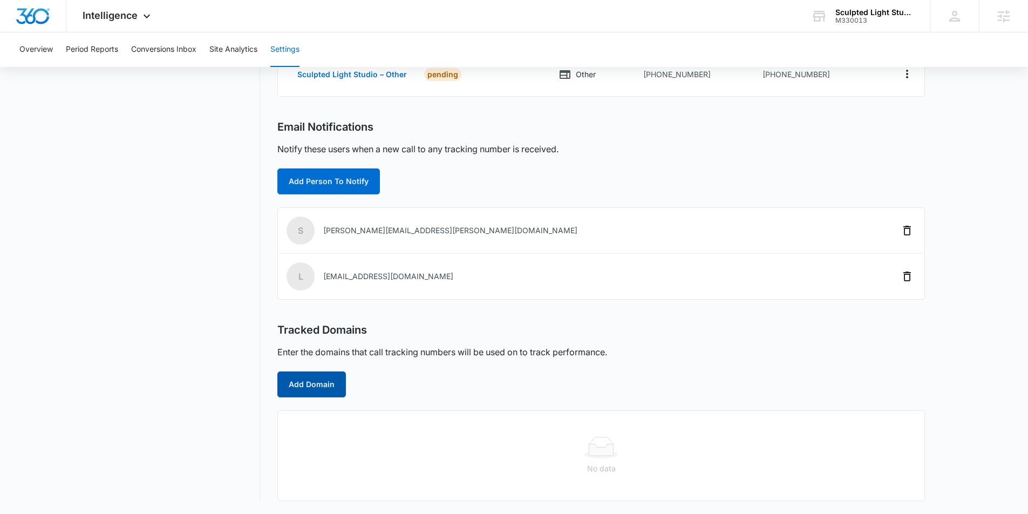
click at [304, 386] on button "Add Domain" at bounding box center [311, 384] width 69 height 26
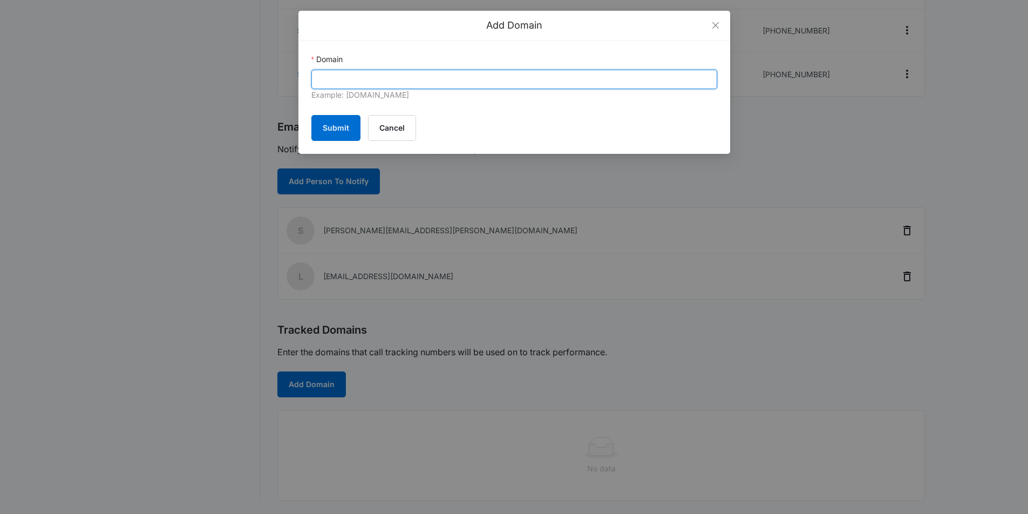
click at [348, 76] on input "Domain" at bounding box center [514, 79] width 406 height 19
paste input "https://sculptedlightstudio.com/"
drag, startPoint x: 342, startPoint y: 80, endPoint x: 296, endPoint y: 78, distance: 46.4
click at [296, 78] on div "Add Domain Domain https://sculptedlightstudio.com Example: marketing360.com Sub…" at bounding box center [514, 257] width 1028 height 514
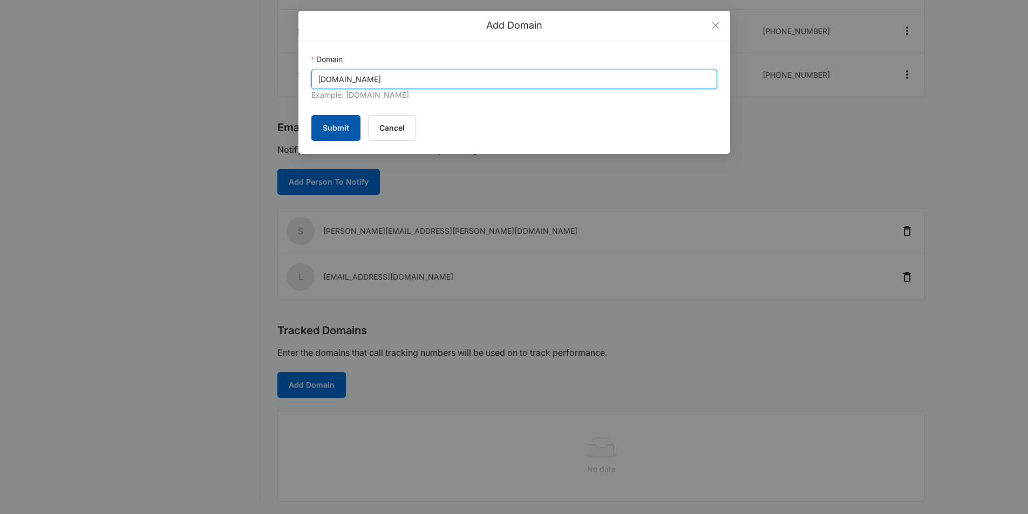
type input "sculptedlightstudio.com"
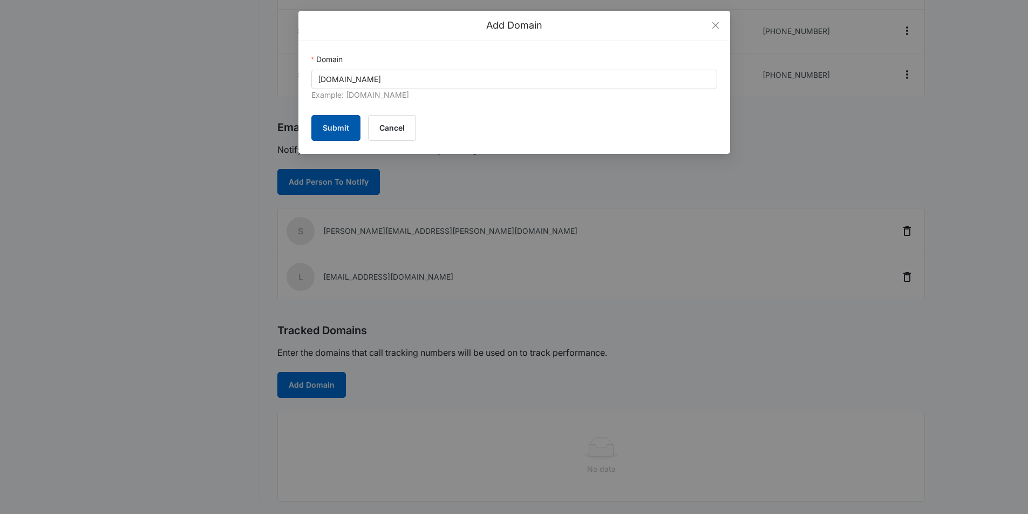
click at [329, 128] on button "Submit" at bounding box center [335, 128] width 49 height 26
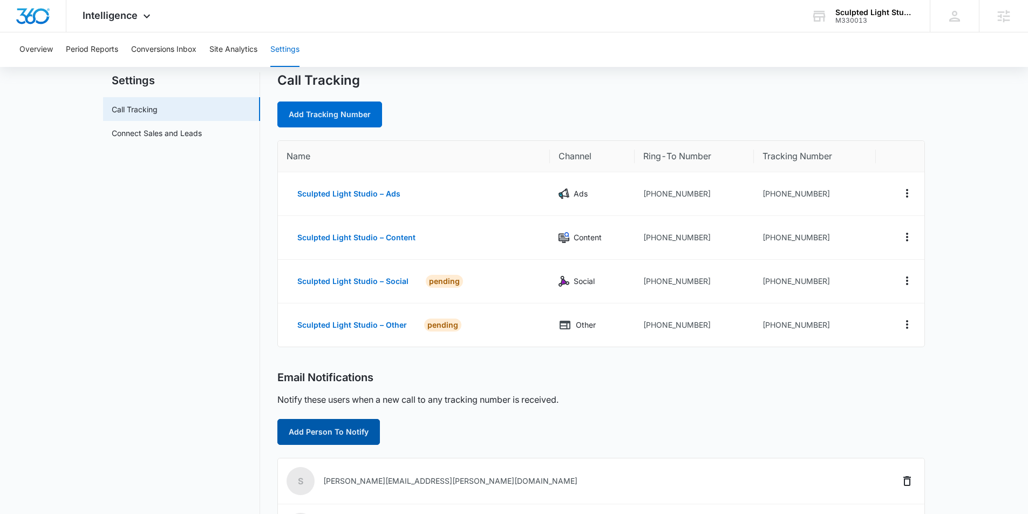
scroll to position [0, 0]
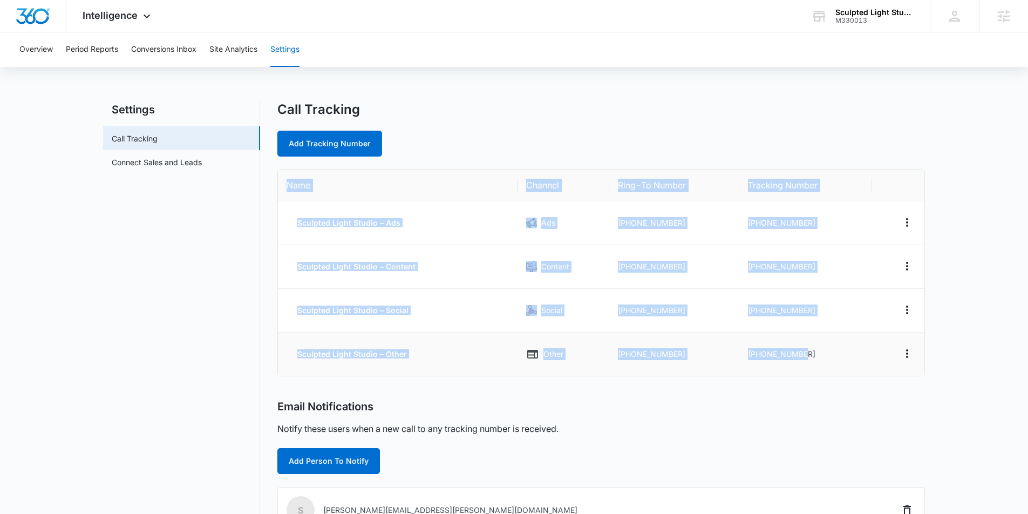
drag, startPoint x: 285, startPoint y: 181, endPoint x: 819, endPoint y: 358, distance: 562.9
click at [819, 358] on table "Name Channel Ring-To Number Tracking Number Sculpted Light Studio – Ads Ads +17…" at bounding box center [601, 273] width 646 height 206
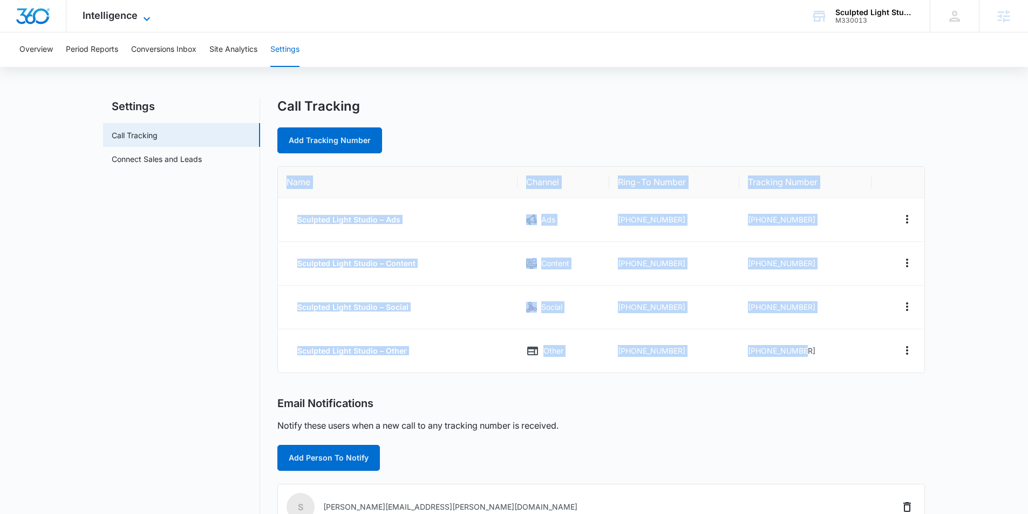
copy table "Name Channel Ring-To Number Tracking Number Sculpted Light Studio – Ads Ads +17…"
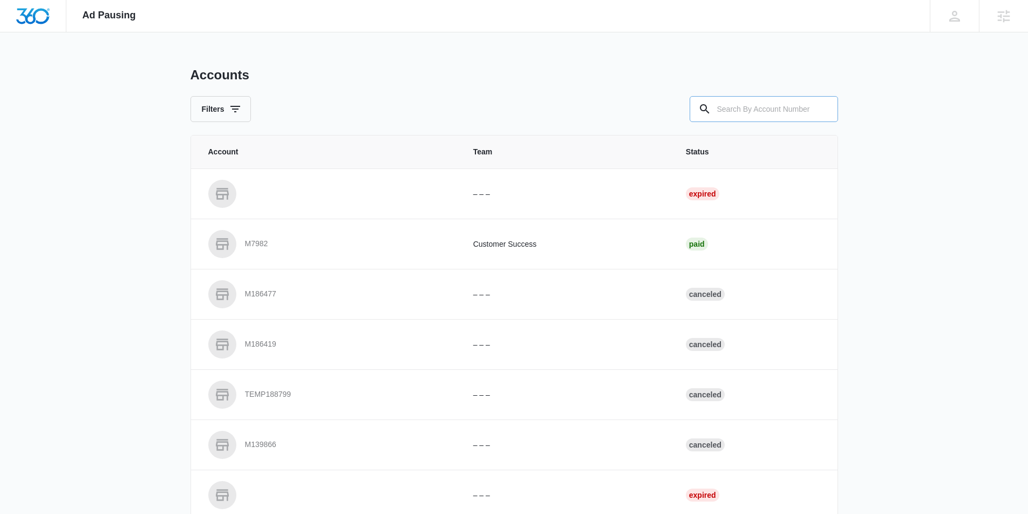
click at [780, 115] on input "text" at bounding box center [763, 109] width 148 height 26
click at [768, 113] on input "text" at bounding box center [763, 109] width 148 height 26
type input "M330013"
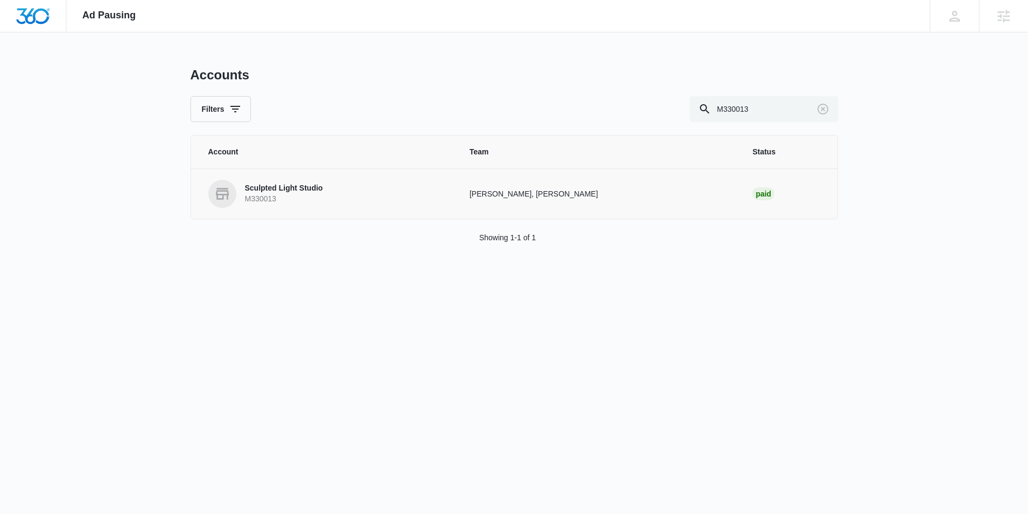
click at [257, 183] on p "Sculpted Light Studio" at bounding box center [284, 188] width 78 height 11
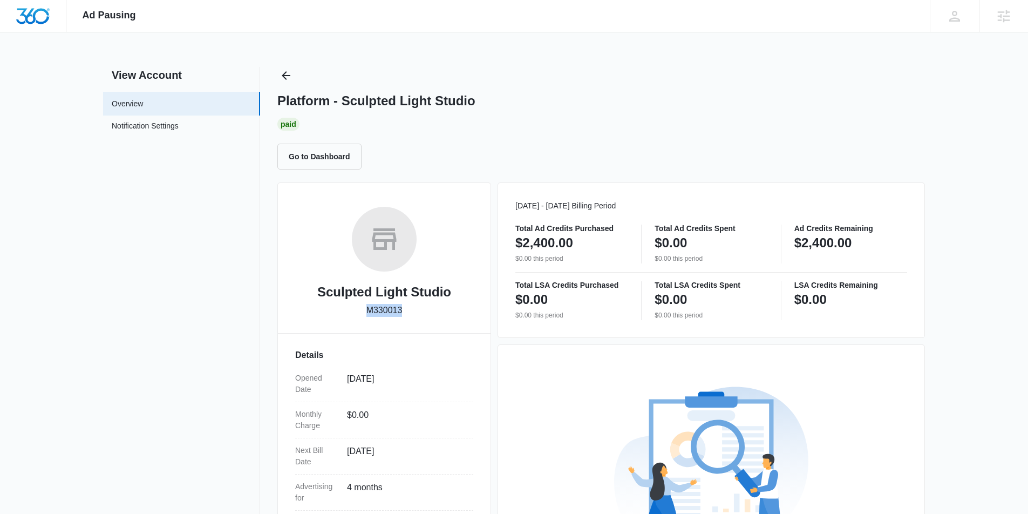
drag, startPoint x: 414, startPoint y: 316, endPoint x: 361, endPoint y: 312, distance: 52.5
click at [361, 312] on div "Sculpted Light Studio M330013" at bounding box center [384, 266] width 178 height 118
copy p "M330013"
drag, startPoint x: 461, startPoint y: 294, endPoint x: 312, endPoint y: 294, distance: 148.9
click at [312, 294] on div "Sculpted Light Studio M330013" at bounding box center [384, 266] width 178 height 118
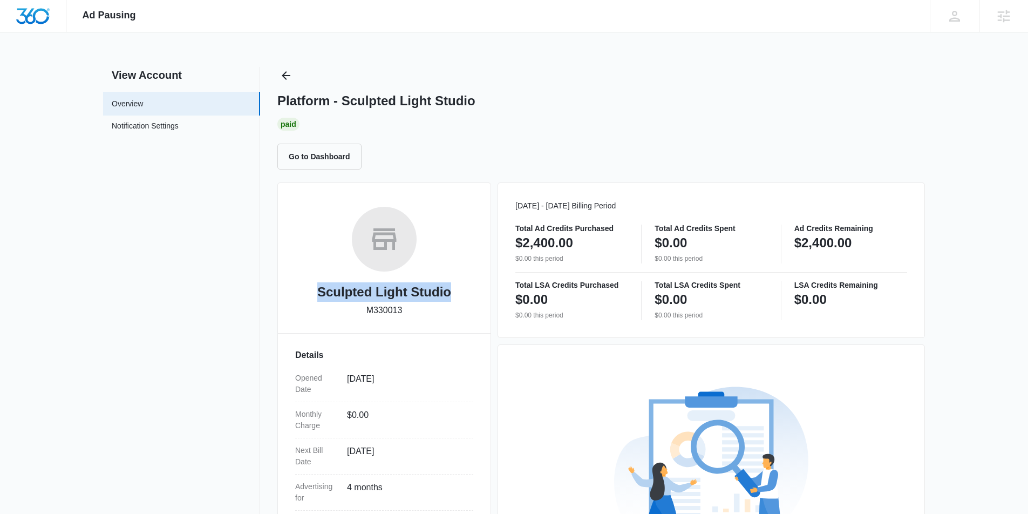
copy h2 "Sculpted Light Studio"
drag, startPoint x: 421, startPoint y: 312, endPoint x: 409, endPoint y: 313, distance: 12.4
click at [409, 313] on div "Sculpted Light Studio M330013" at bounding box center [384, 266] width 178 height 118
copy div "M330013"
